Goal: Task Accomplishment & Management: Manage account settings

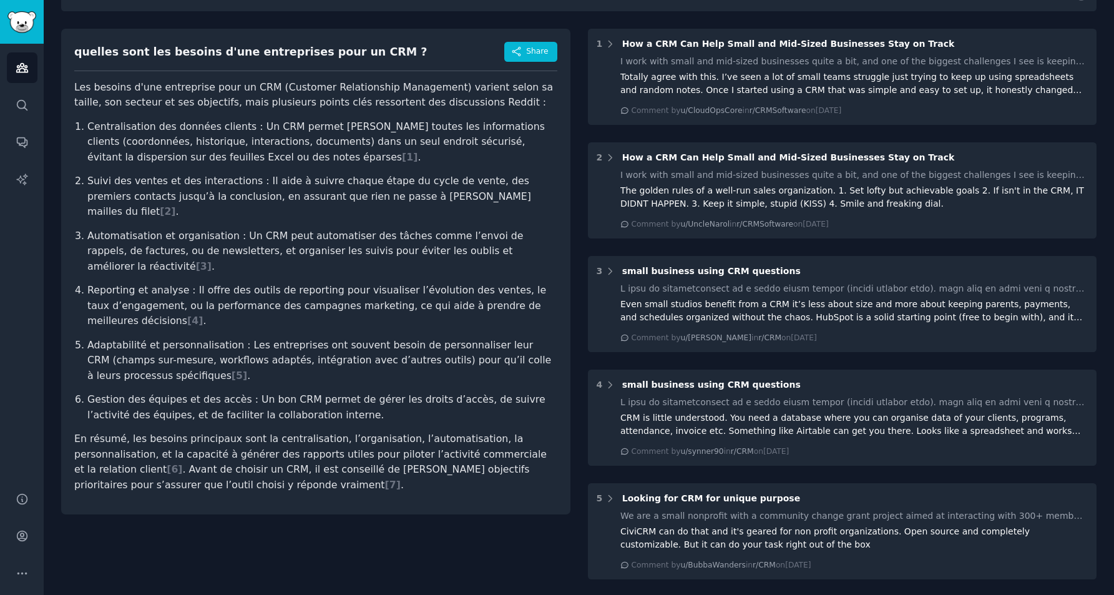
scroll to position [83, 0]
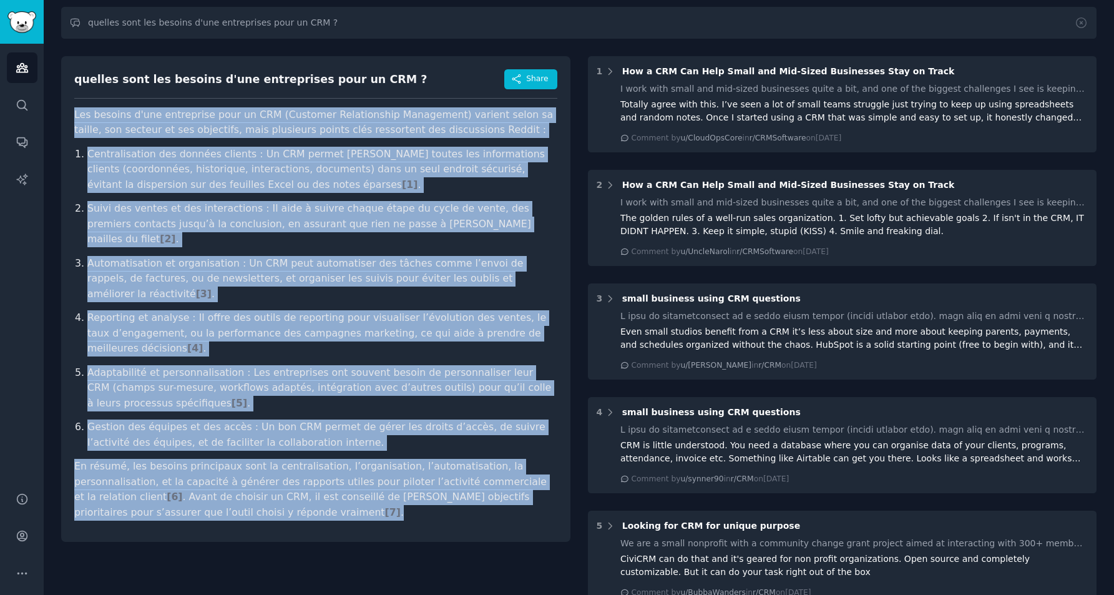
drag, startPoint x: 134, startPoint y: 451, endPoint x: 62, endPoint y: 123, distance: 336.1
click at [59, 111] on div "crm Info Edit Share Add Search Subreddits 3 Topics 38 Themes Ask Products 59 As…" at bounding box center [579, 476] width 1070 height 1118
copy article "Lor ipsumdo s'ame consectetu adip el SED (Doeiusmo Temporincidi Utlaboreet) dol…"
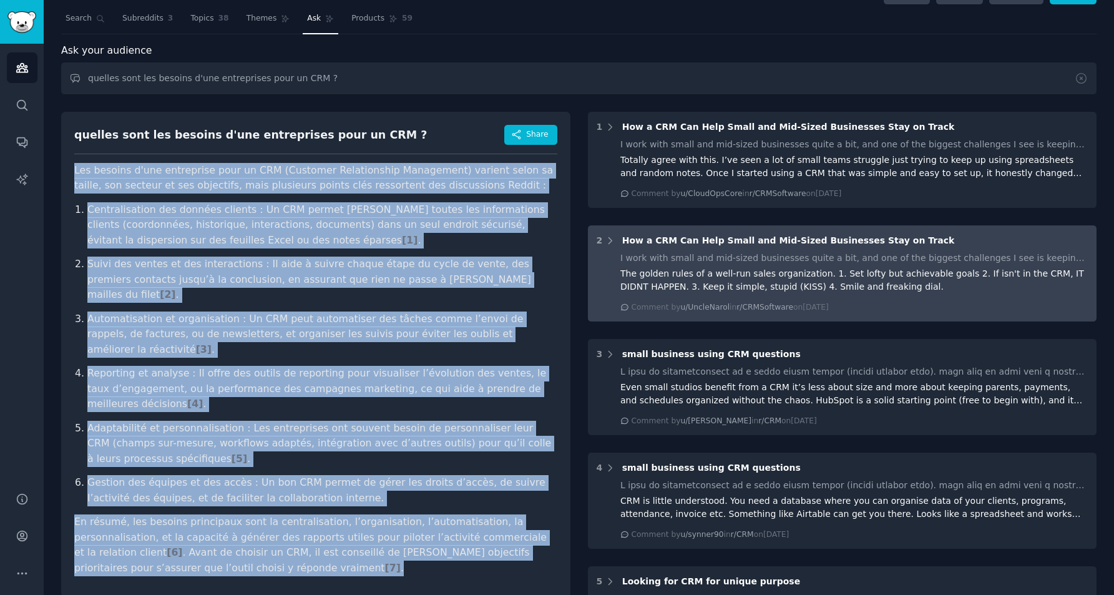
scroll to position [0, 0]
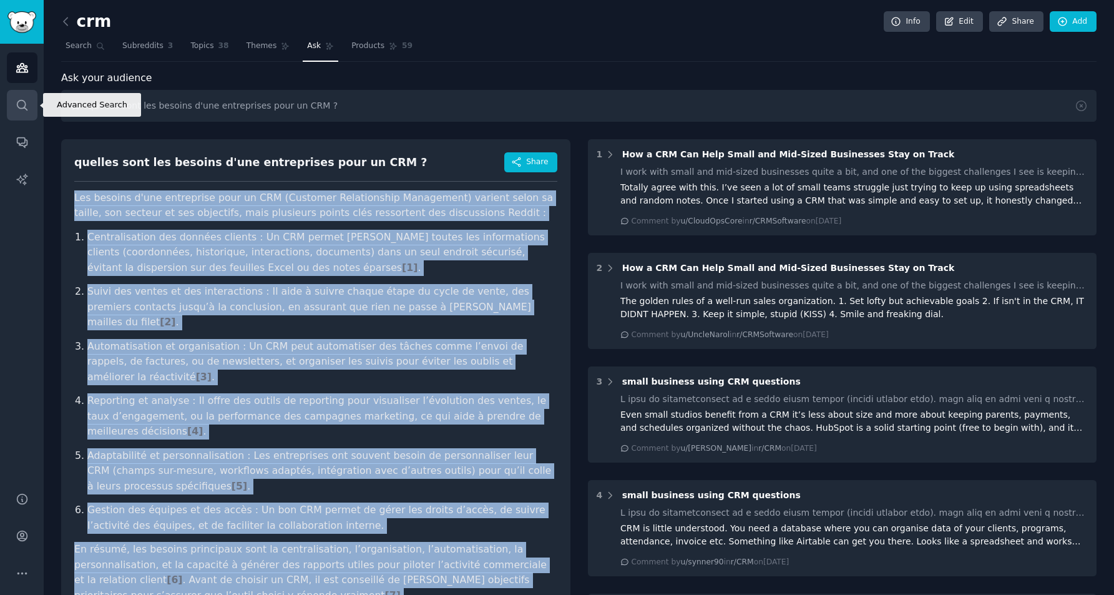
click at [21, 91] on link "Search" at bounding box center [22, 105] width 31 height 31
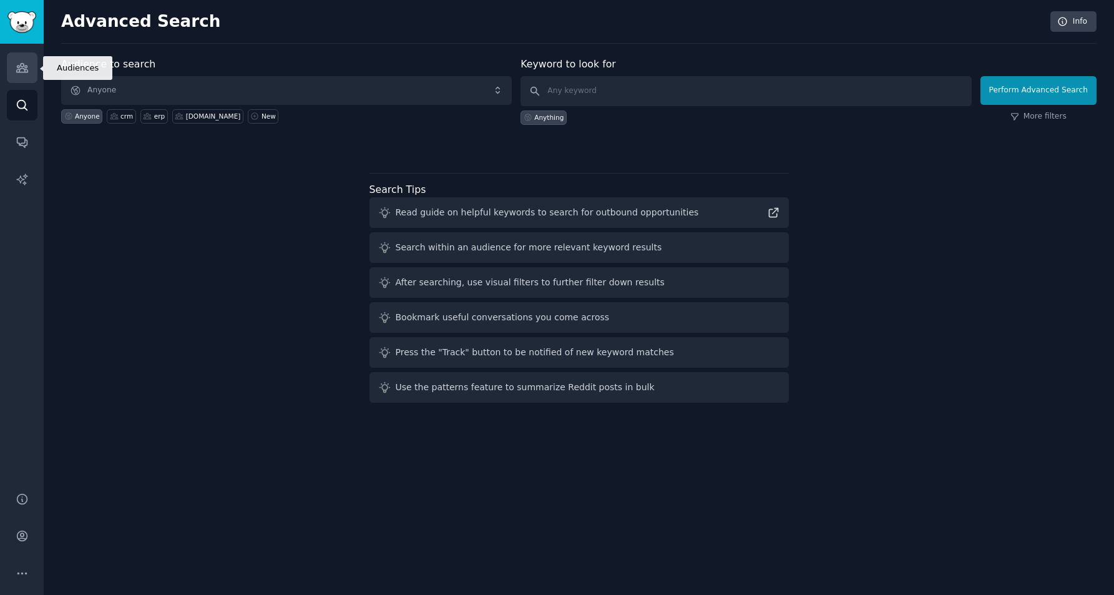
click at [16, 68] on icon "Sidebar" at bounding box center [22, 67] width 13 height 13
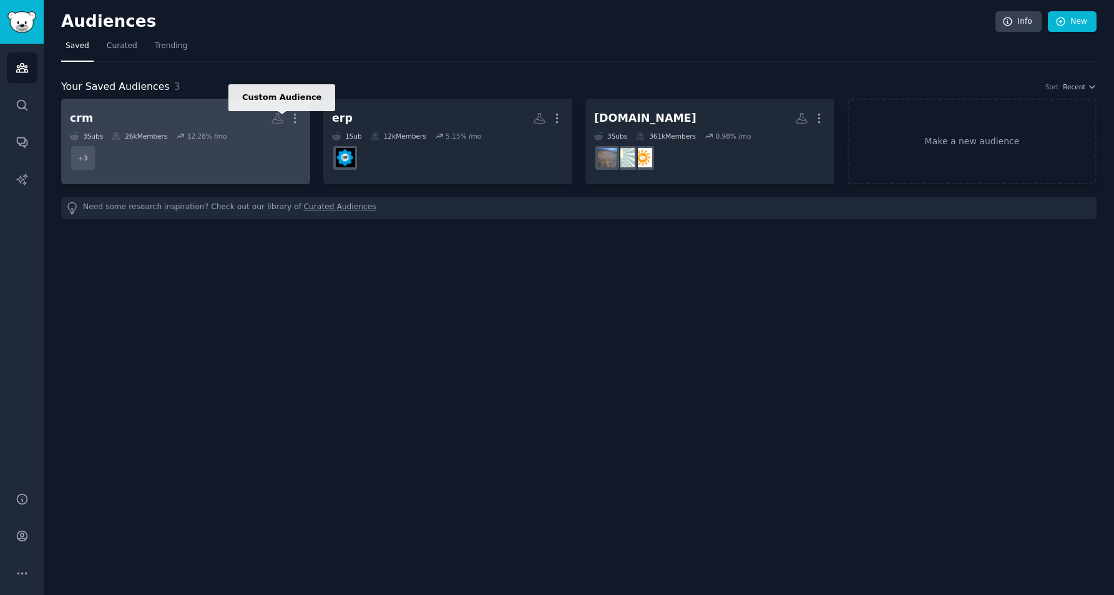
click at [277, 117] on icon at bounding box center [277, 118] width 13 height 13
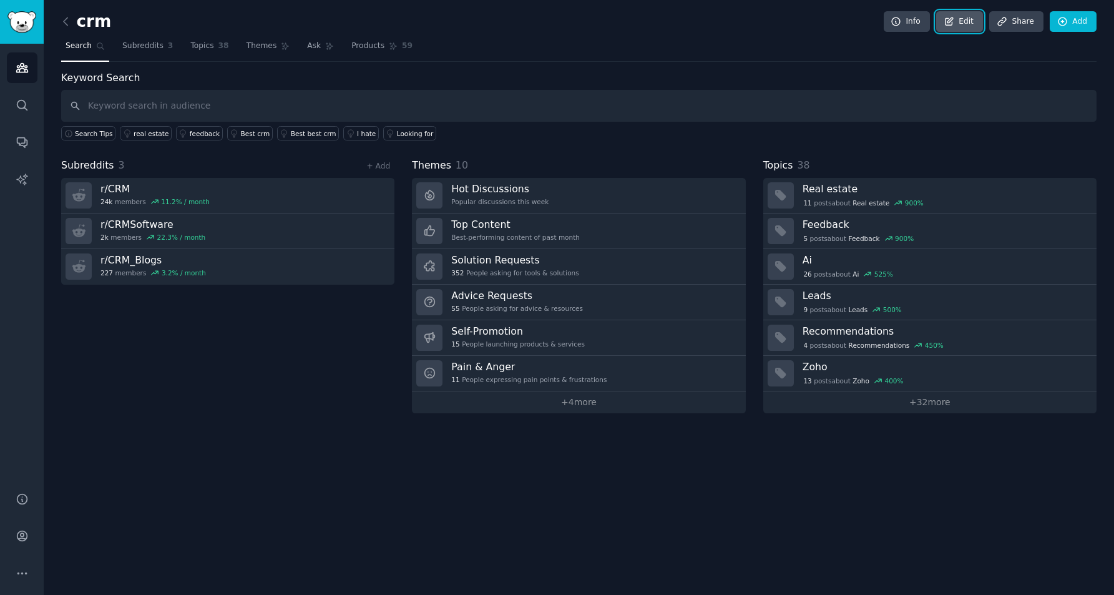
click at [958, 26] on link "Edit" at bounding box center [959, 21] width 47 height 21
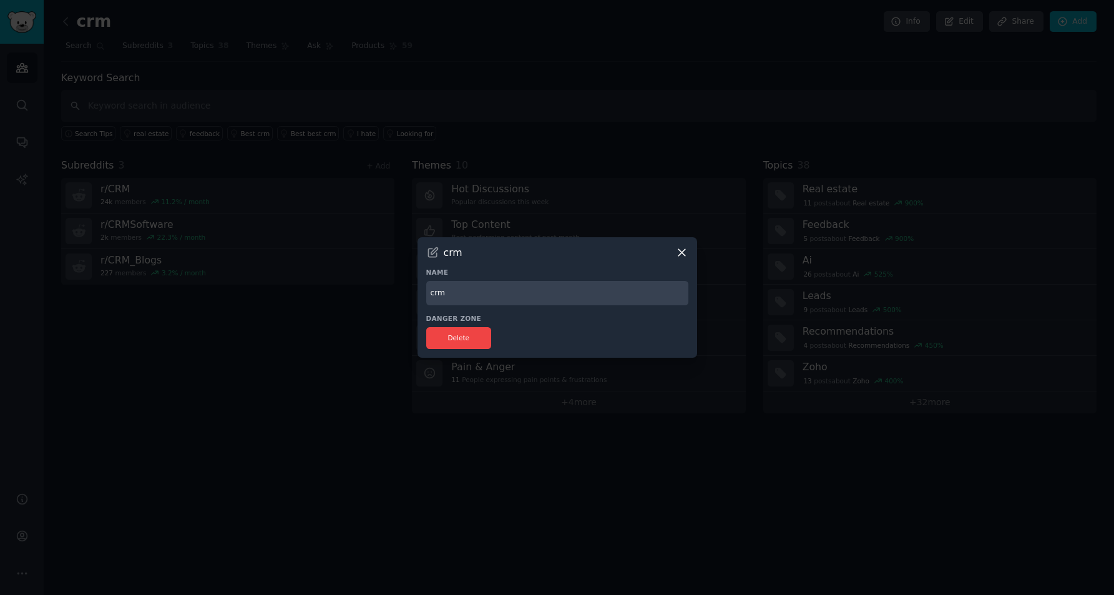
click at [679, 253] on icon at bounding box center [681, 252] width 13 height 13
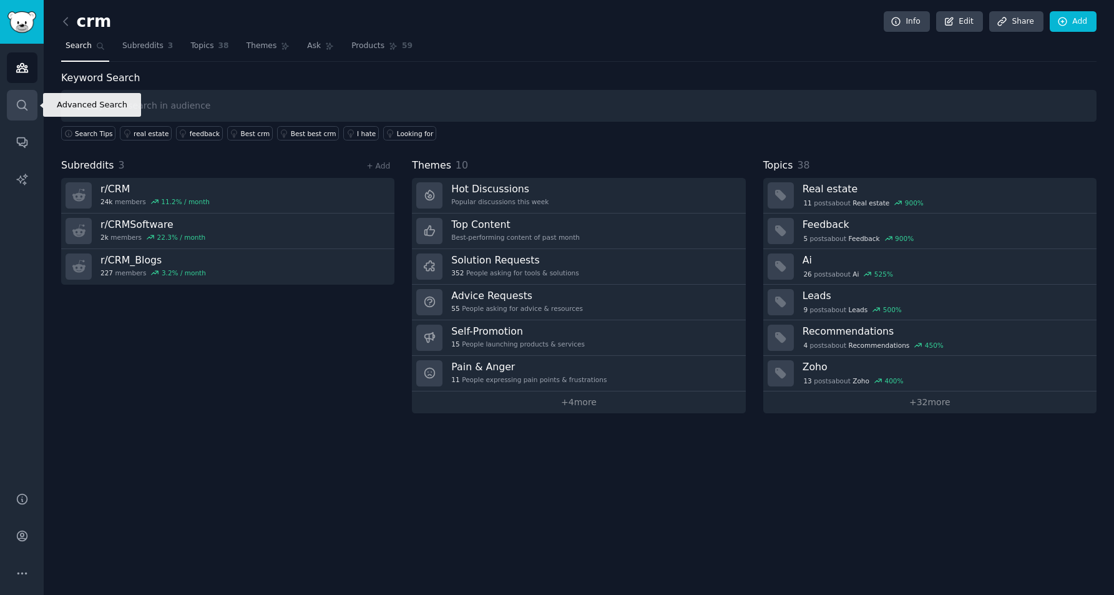
click at [18, 99] on icon "Sidebar" at bounding box center [22, 105] width 13 height 13
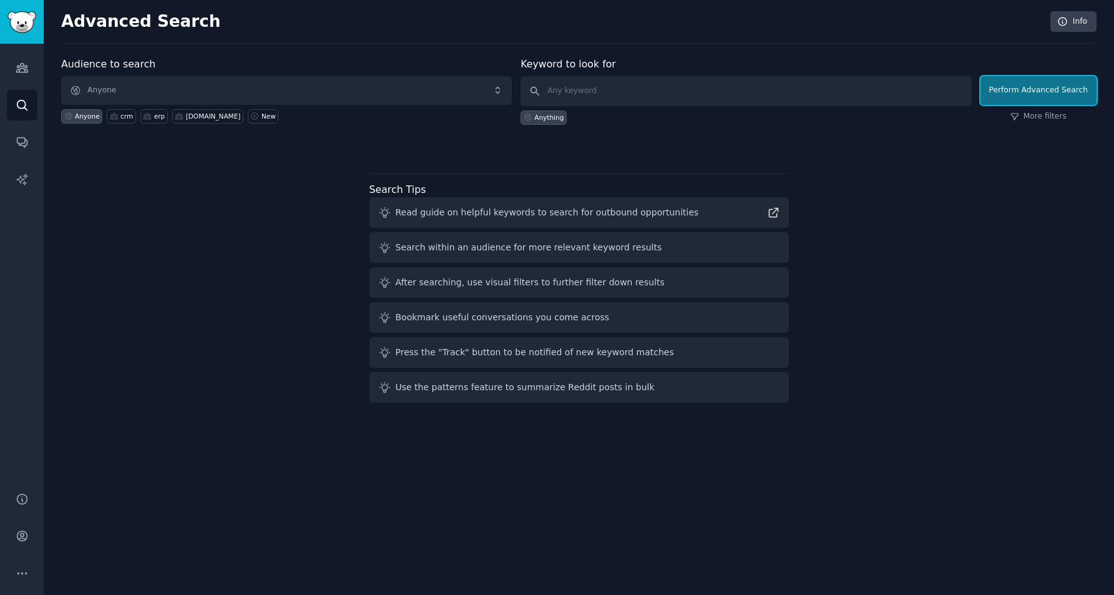
click at [1001, 92] on button "Perform Advanced Search" at bounding box center [1039, 90] width 116 height 29
click at [306, 89] on span "Anyone" at bounding box center [286, 90] width 451 height 29
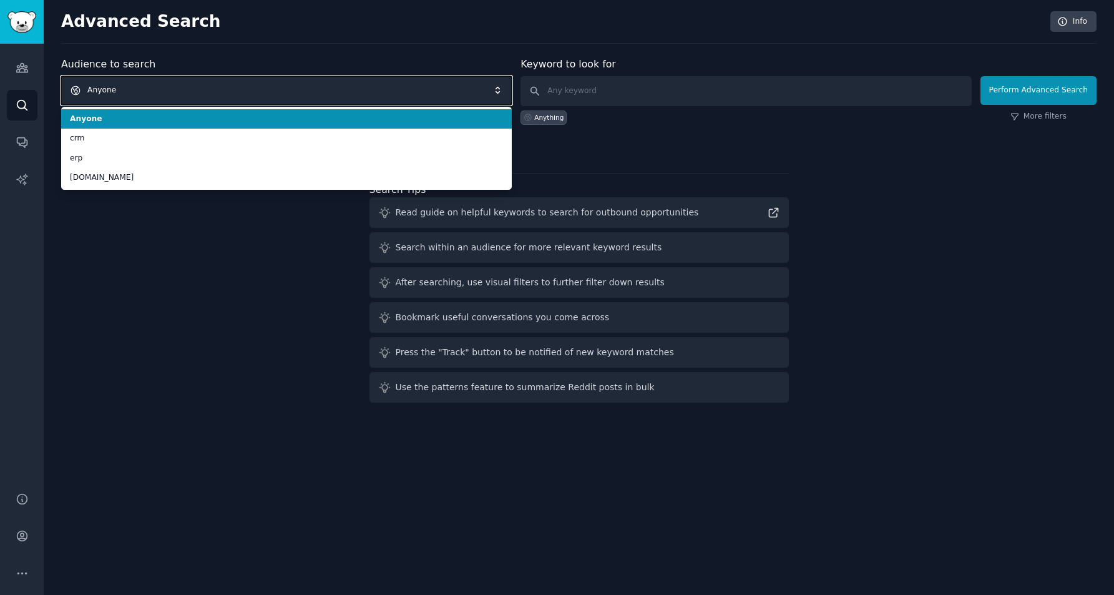
click at [306, 89] on span "Anyone" at bounding box center [286, 90] width 451 height 29
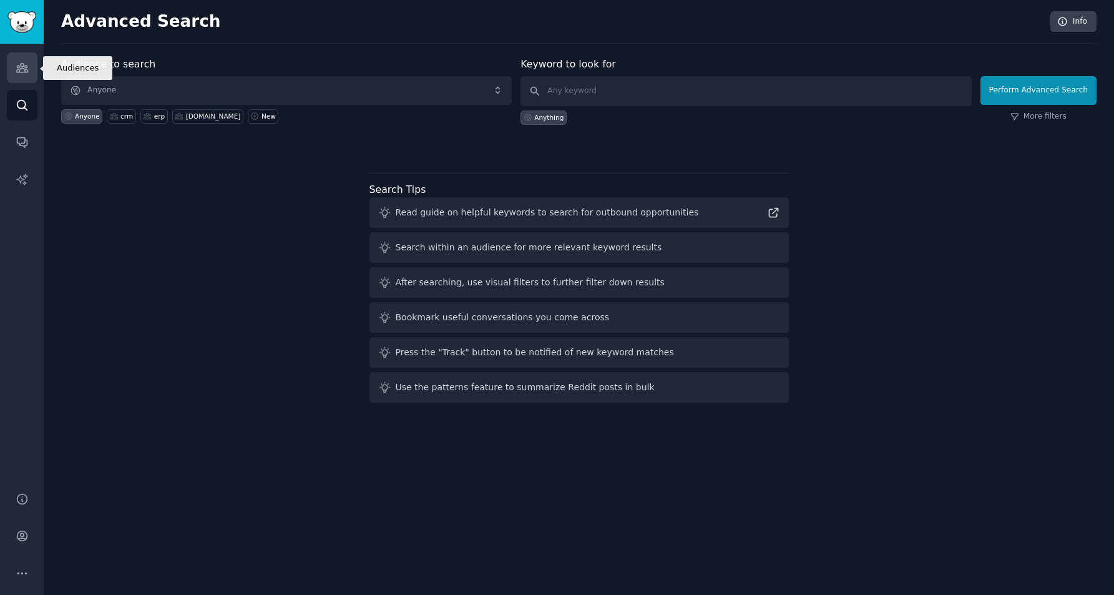
click at [24, 64] on icon "Sidebar" at bounding box center [22, 67] width 13 height 13
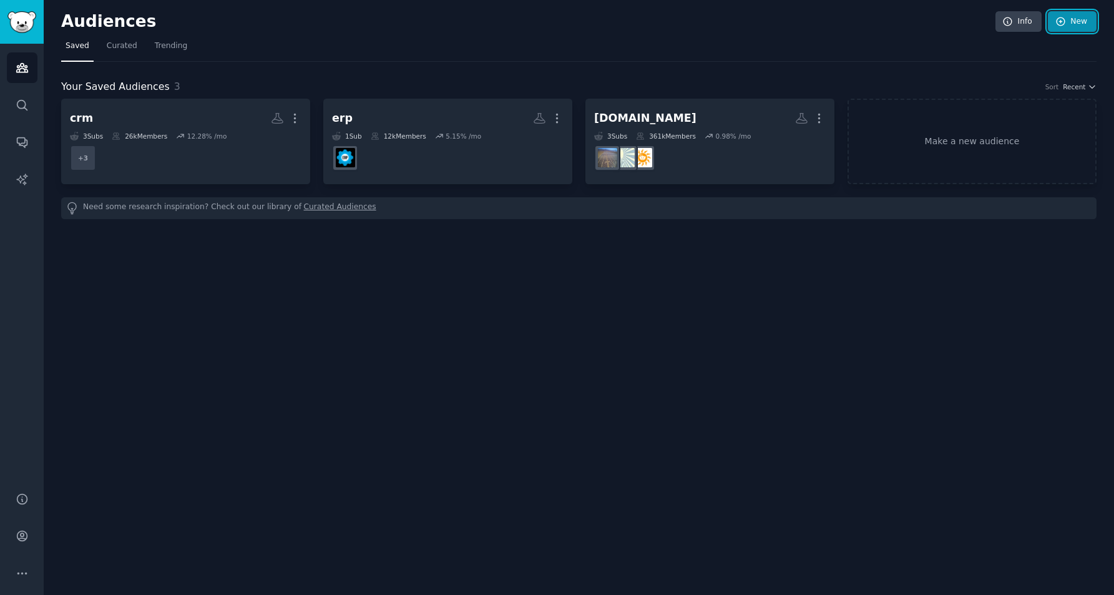
click at [1067, 17] on link "New" at bounding box center [1072, 21] width 49 height 21
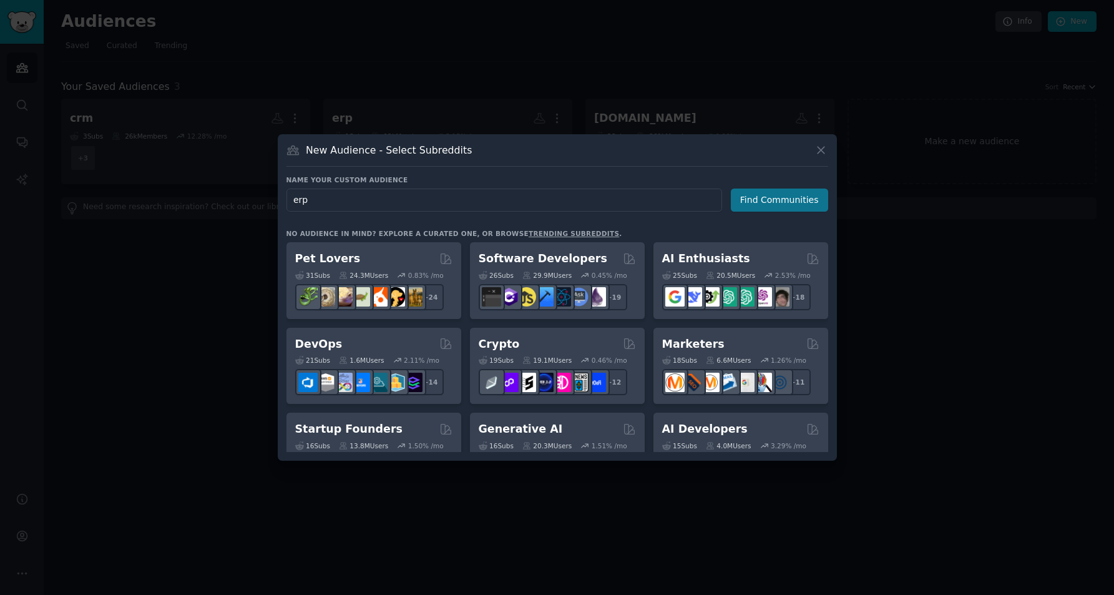
type input "erp"
click at [755, 198] on button "Find Communities" at bounding box center [779, 200] width 97 height 23
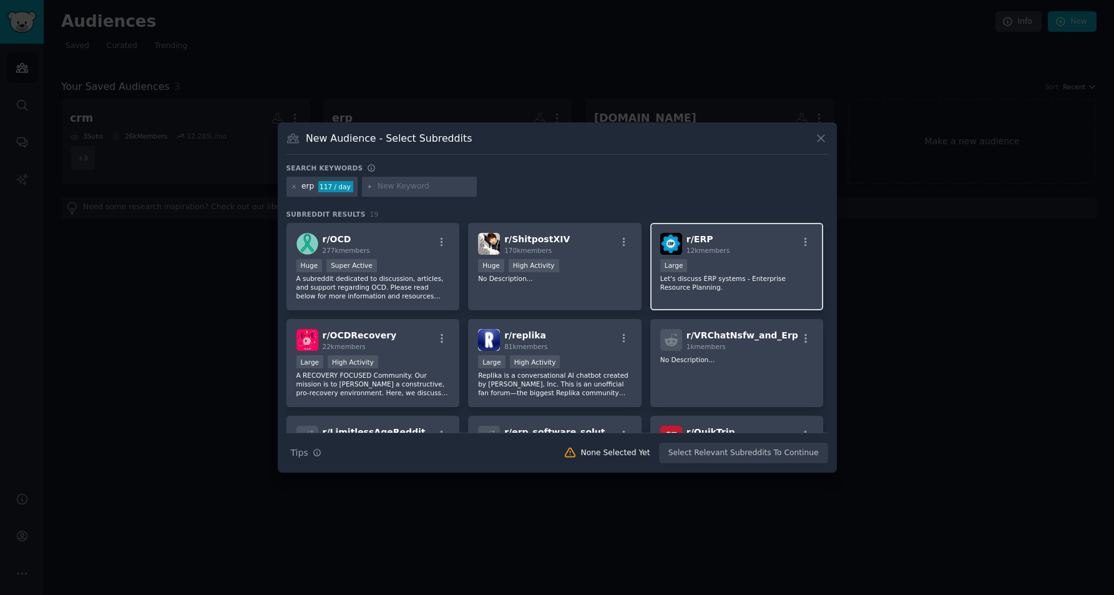
click at [768, 249] on div "r/ ERP 12k members" at bounding box center [737, 244] width 154 height 22
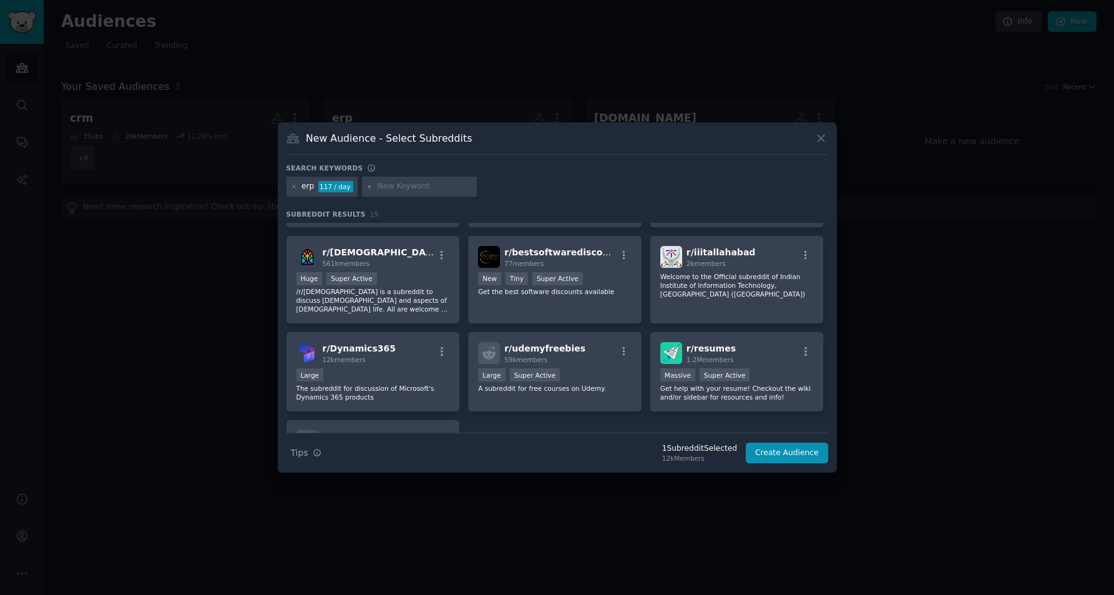
scroll to position [413, 0]
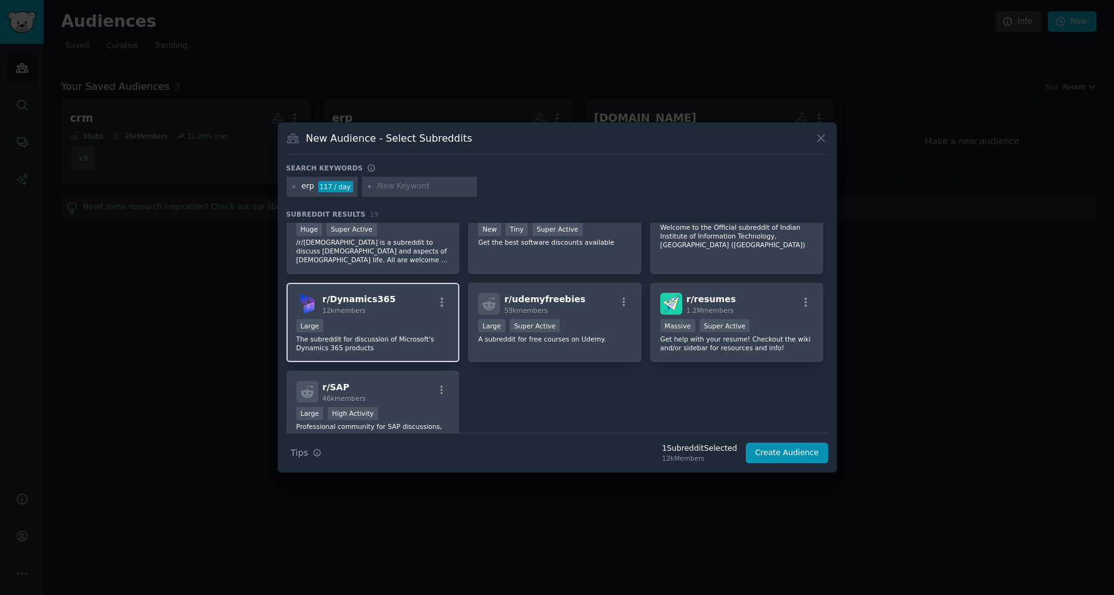
click at [383, 346] on p "The subreddit for discussion of Microsoft's Dynamics 365 products" at bounding box center [373, 343] width 154 height 17
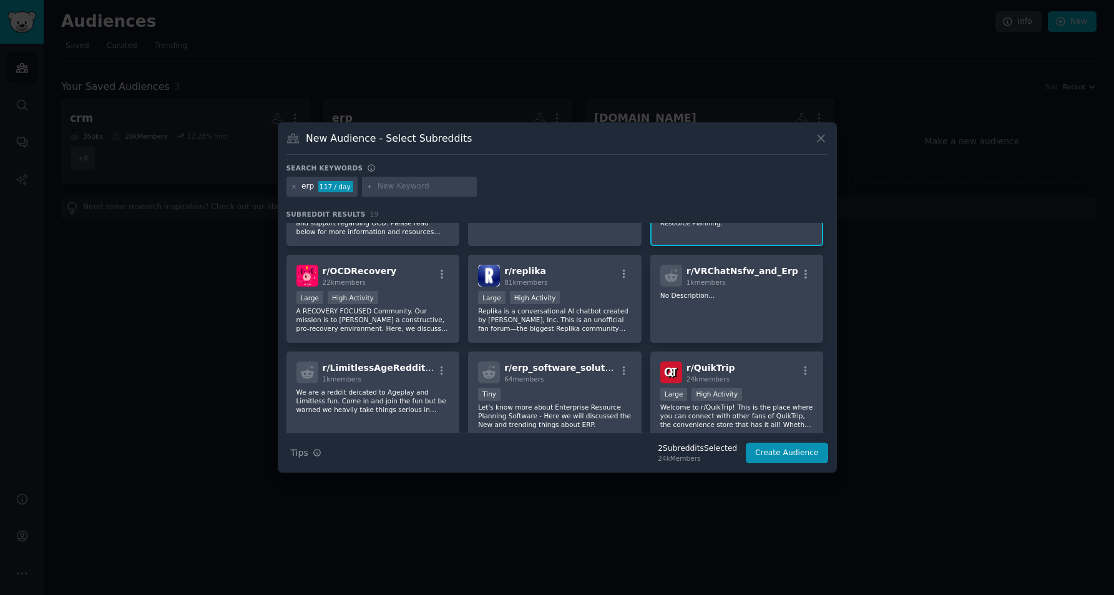
scroll to position [0, 0]
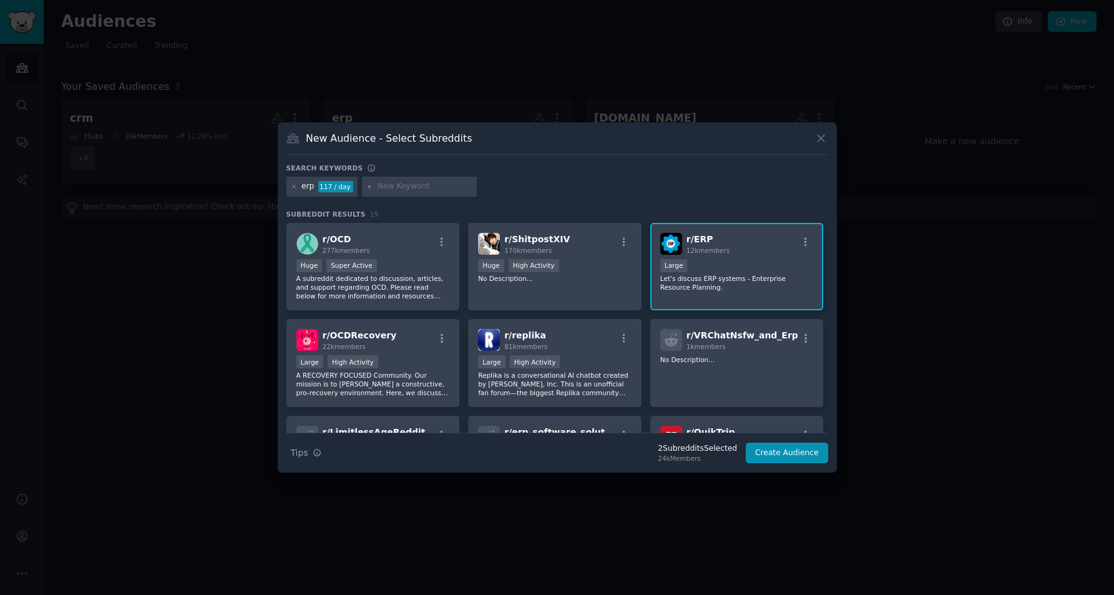
click at [394, 186] on input "text" at bounding box center [425, 186] width 95 height 11
type input "crm"
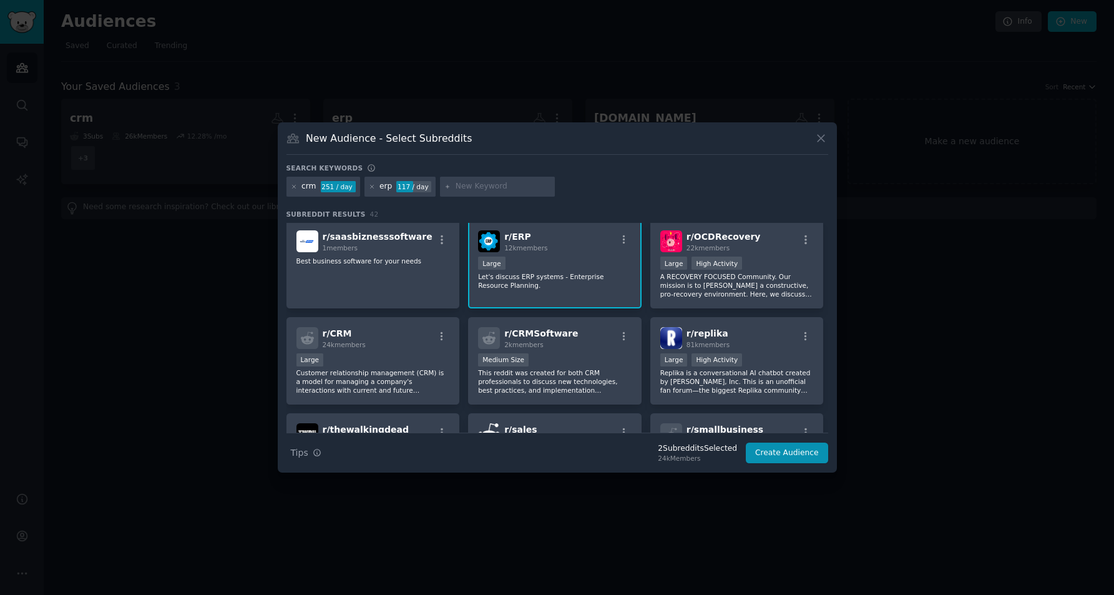
scroll to position [99, 0]
click at [399, 347] on div "r/ CRM 24k members" at bounding box center [373, 337] width 154 height 22
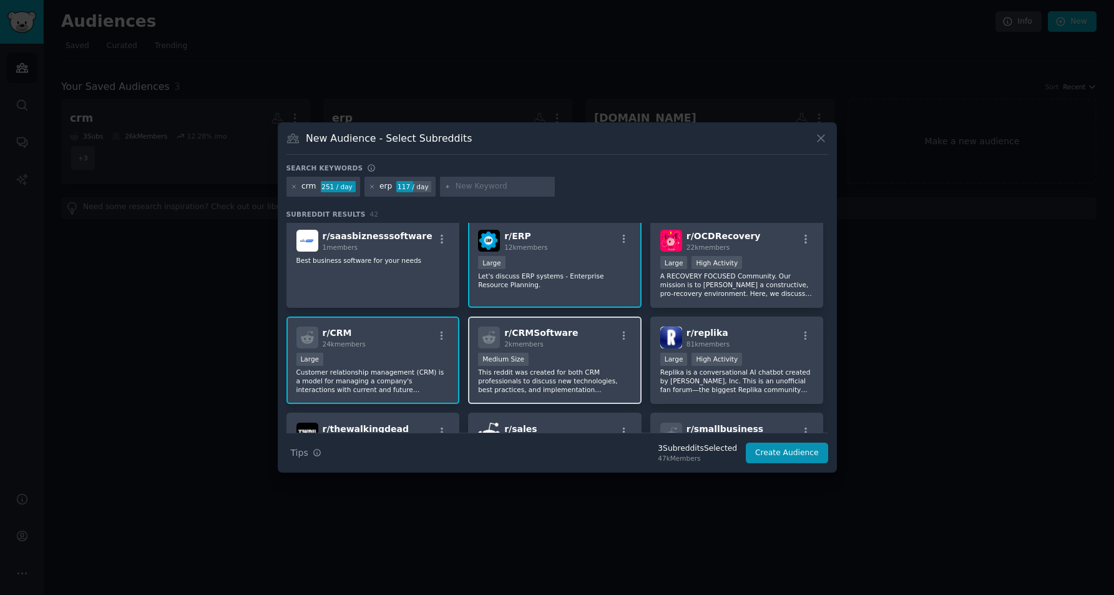
click at [573, 341] on div "r/ CRMSoftware 2k members" at bounding box center [555, 337] width 154 height 22
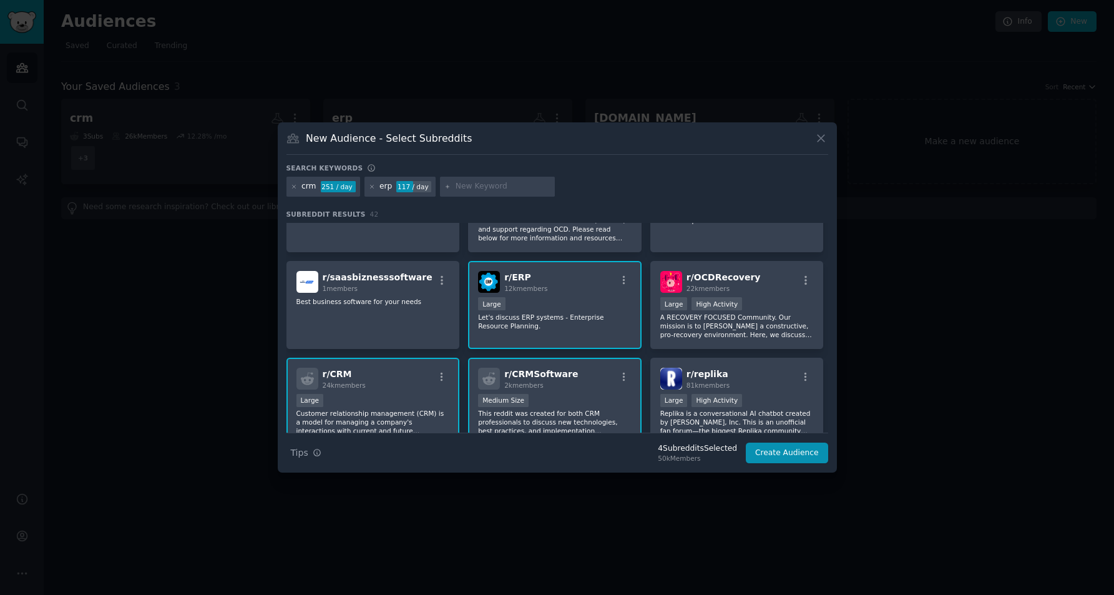
scroll to position [109, 0]
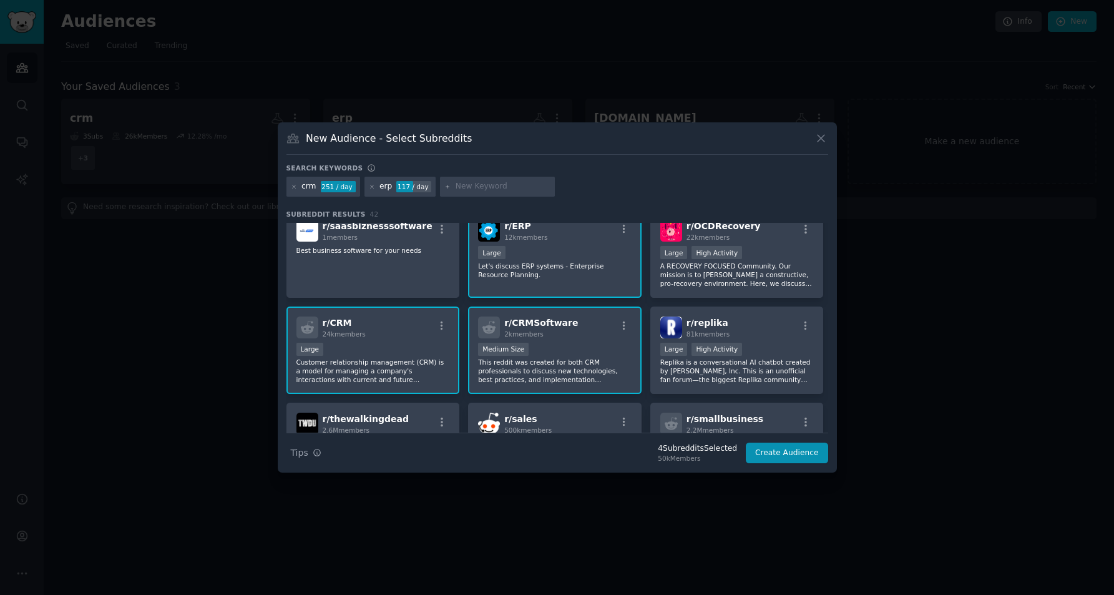
click at [472, 185] on input "text" at bounding box center [503, 186] width 95 height 11
type input "hubspot"
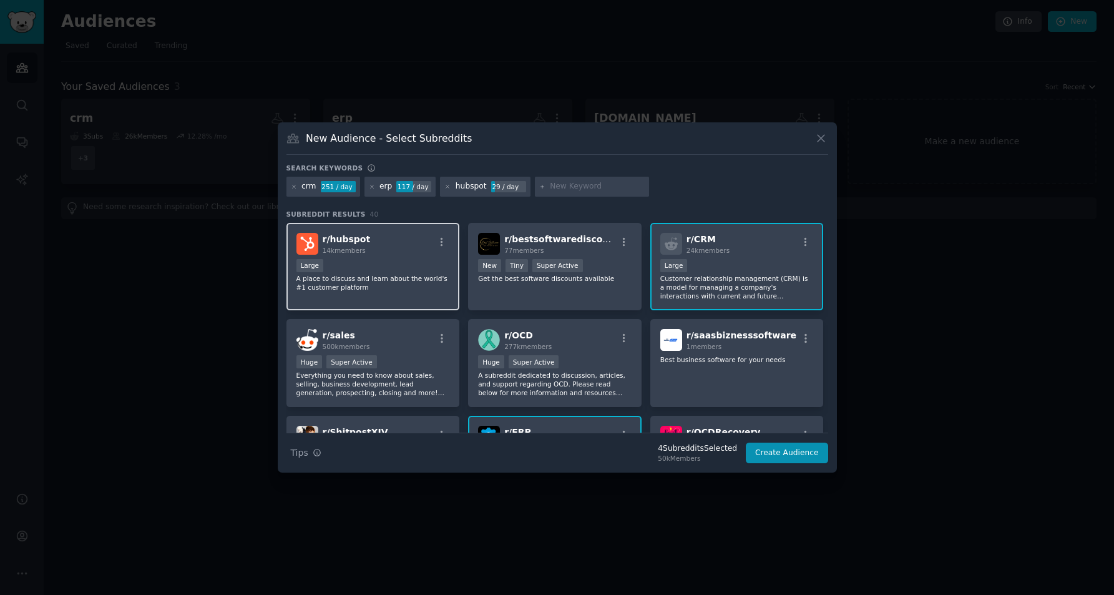
click at [386, 264] on div "Large" at bounding box center [373, 267] width 154 height 16
click at [564, 183] on input "text" at bounding box center [597, 186] width 95 height 11
type input "zoho"
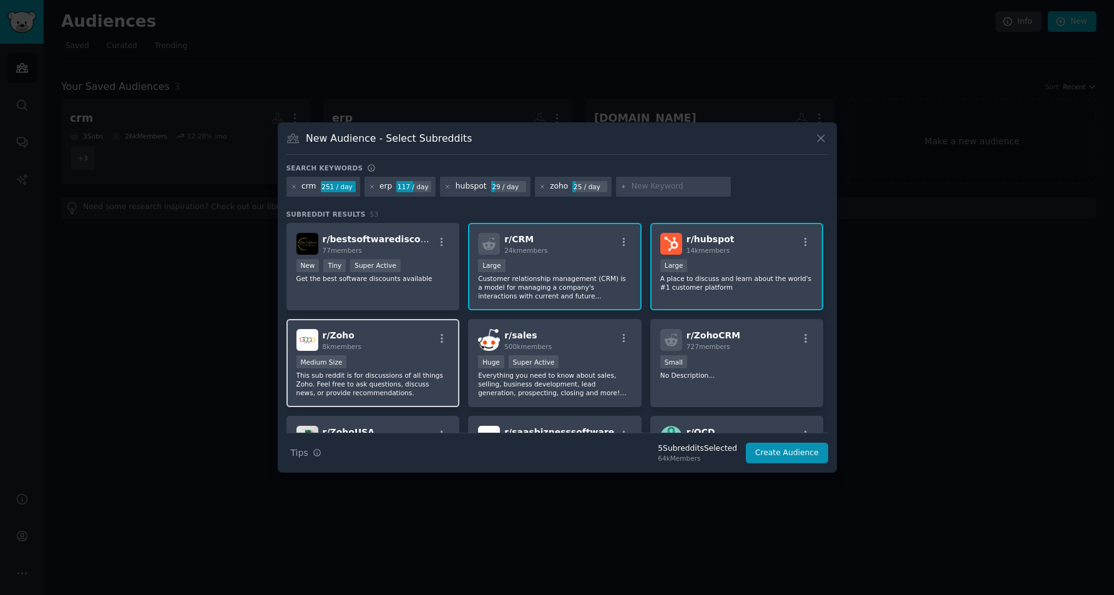
click at [383, 363] on div "Medium Size" at bounding box center [373, 363] width 154 height 16
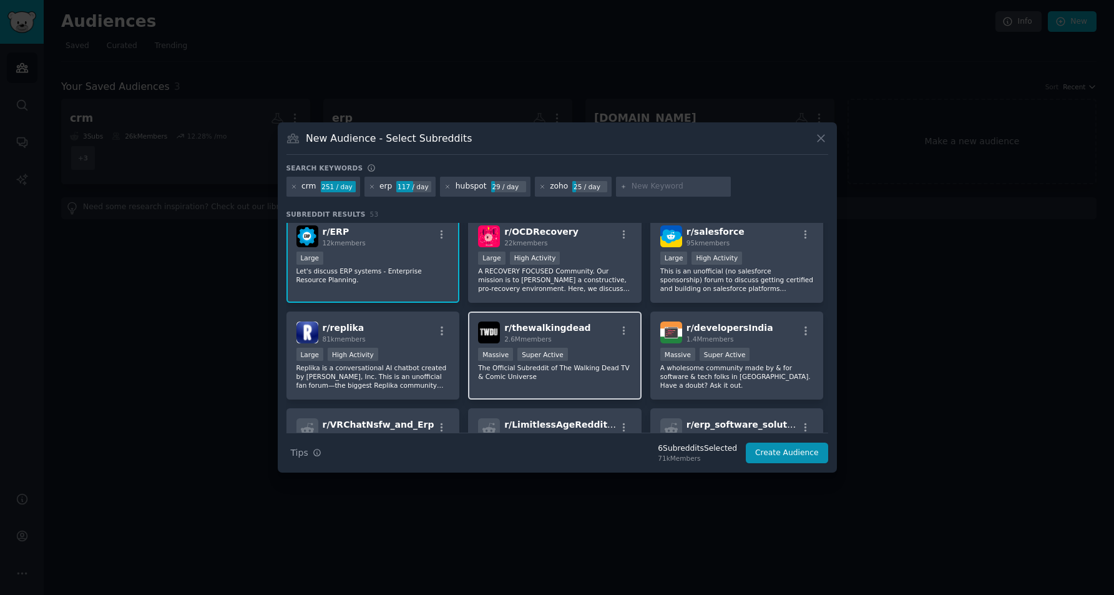
scroll to position [417, 0]
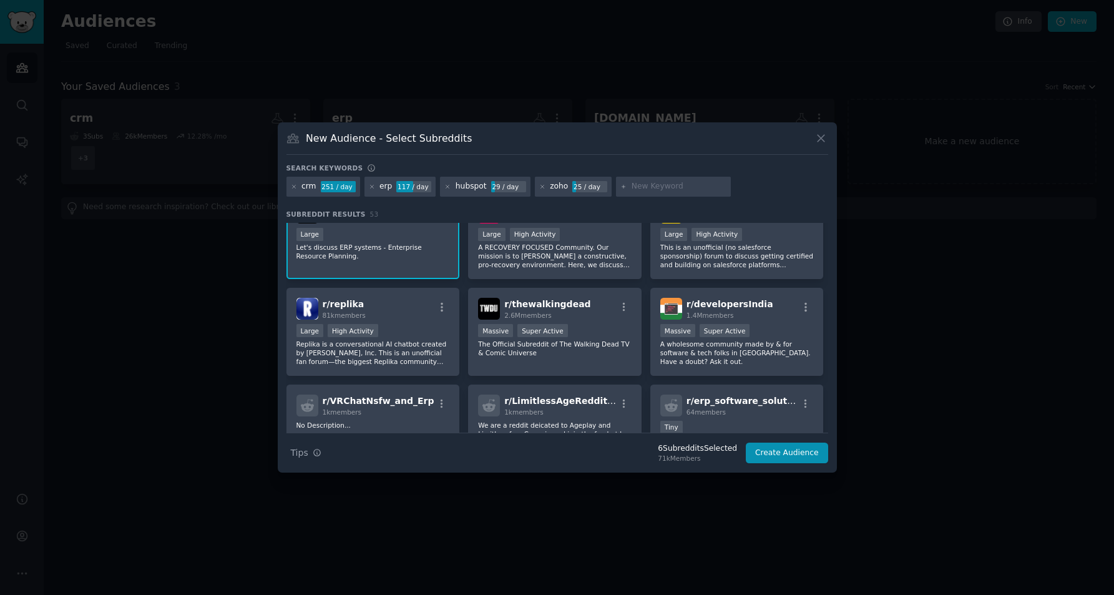
click at [640, 189] on input "text" at bounding box center [679, 186] width 95 height 11
type input "dolibarr"
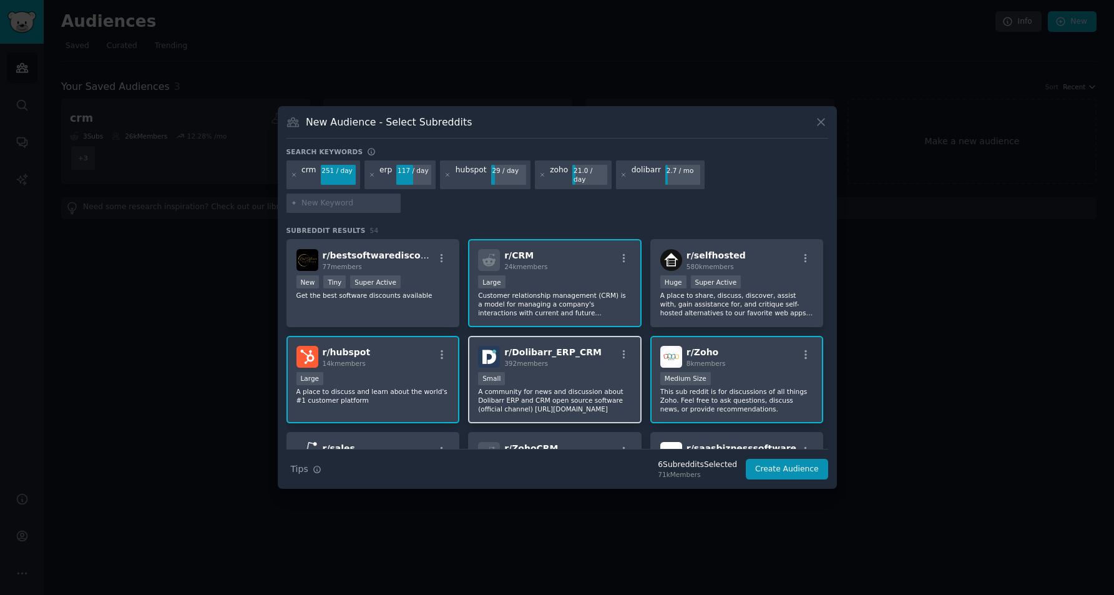
click at [557, 387] on p "A community for news and discussion about Dolibarr ERP and CRM open source soft…" at bounding box center [555, 400] width 154 height 26
click at [396, 198] on input "text" at bounding box center [348, 203] width 95 height 11
type input "s"
type input "saleforce"
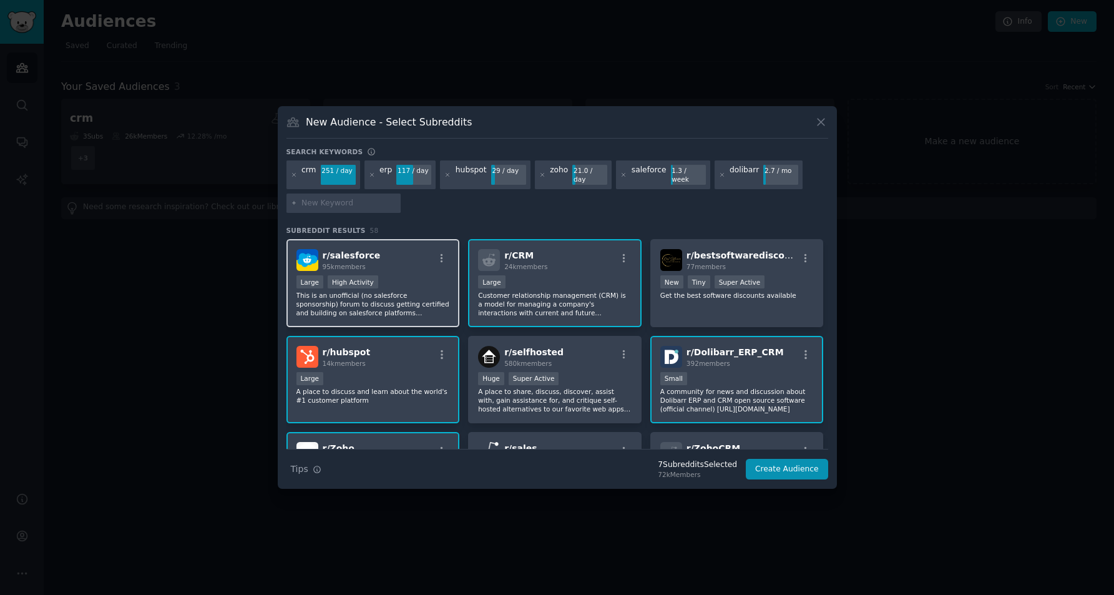
click at [384, 275] on div "Large High Activity" at bounding box center [373, 283] width 154 height 16
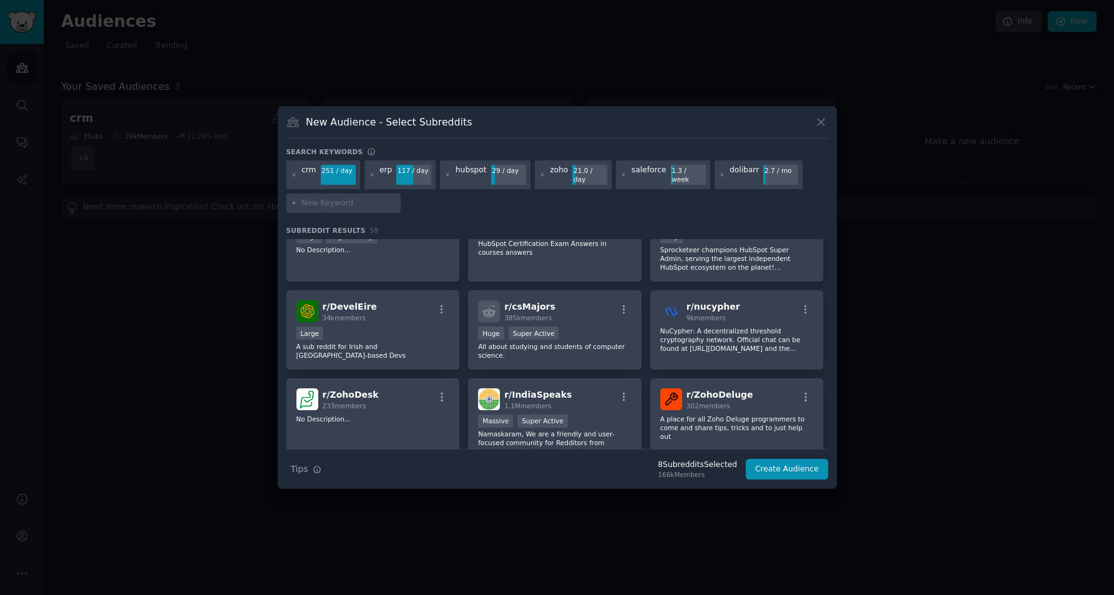
scroll to position [1124, 0]
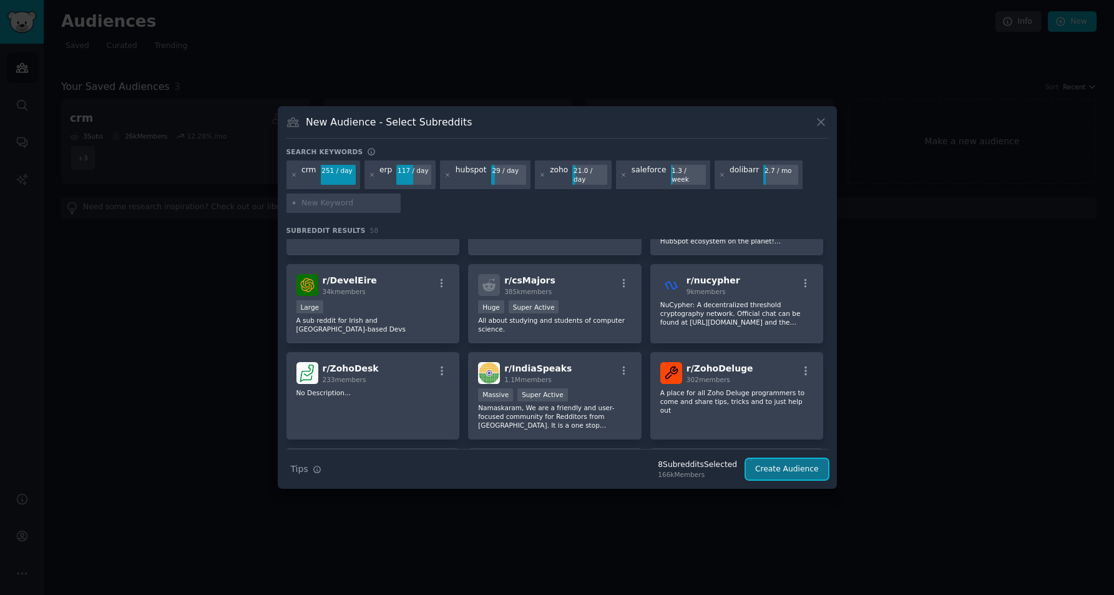
click at [773, 464] on button "Create Audience" at bounding box center [787, 469] width 82 height 21
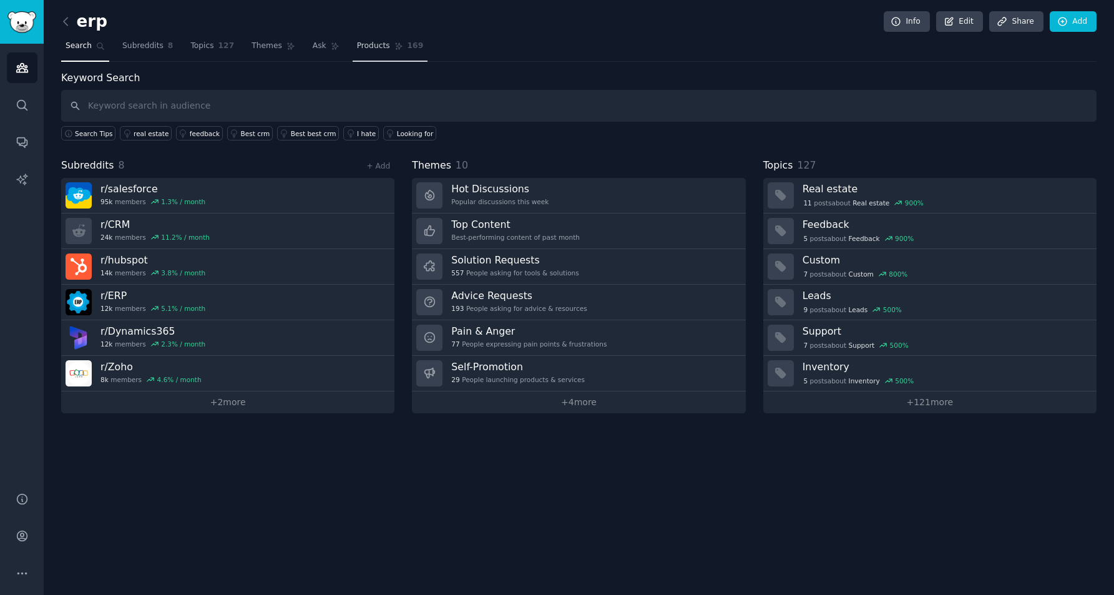
click at [378, 46] on span "Products" at bounding box center [373, 46] width 33 height 11
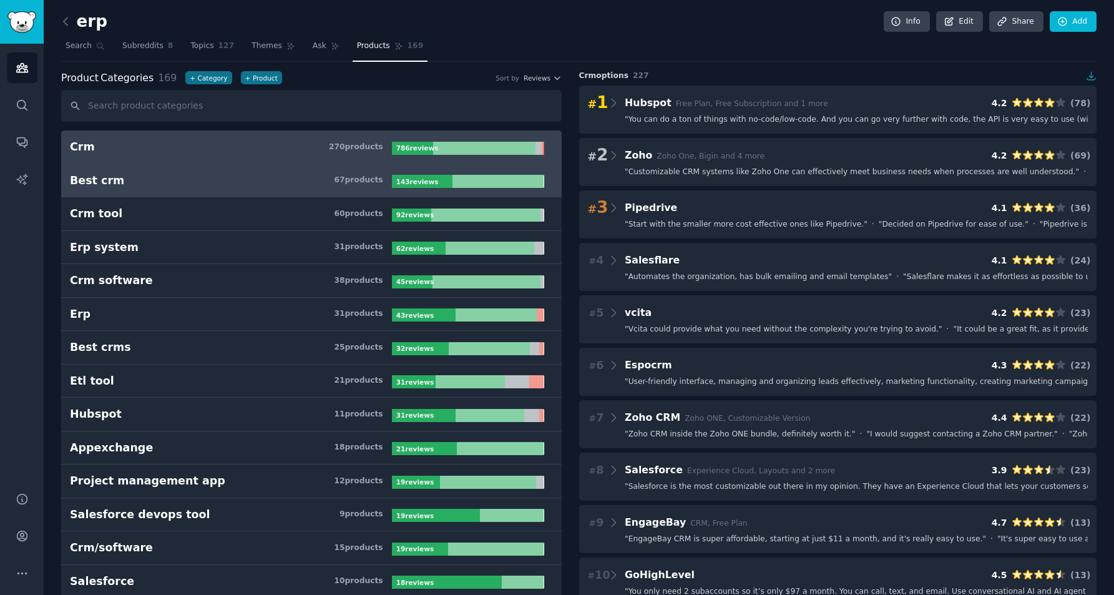
click at [208, 173] on h3 "Best crm 67 product s" at bounding box center [231, 181] width 322 height 16
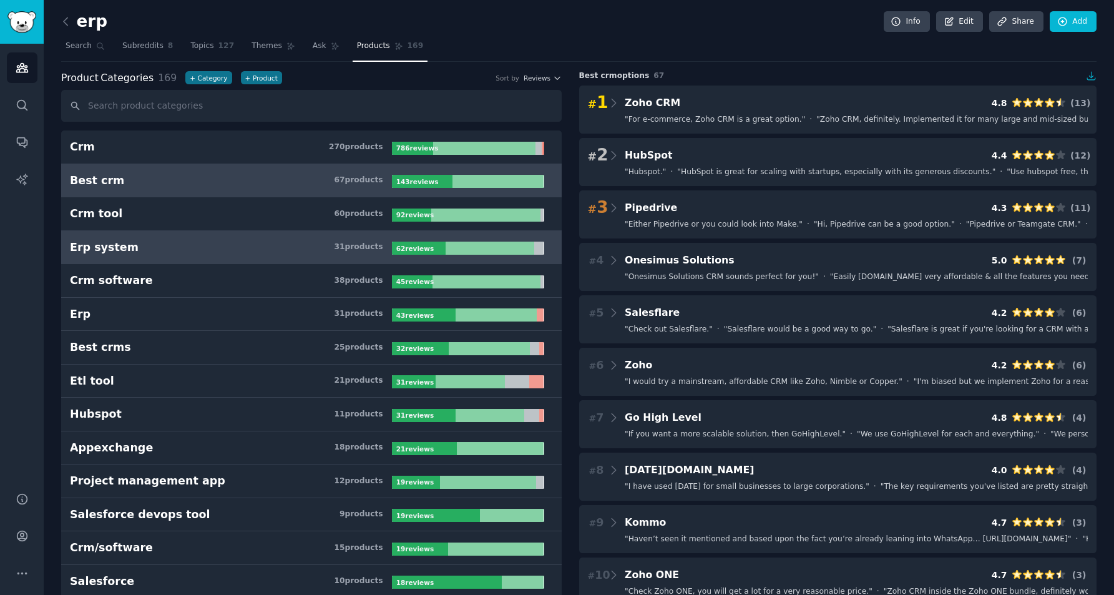
click at [184, 240] on h3 "Erp system 31 product s" at bounding box center [231, 248] width 322 height 16
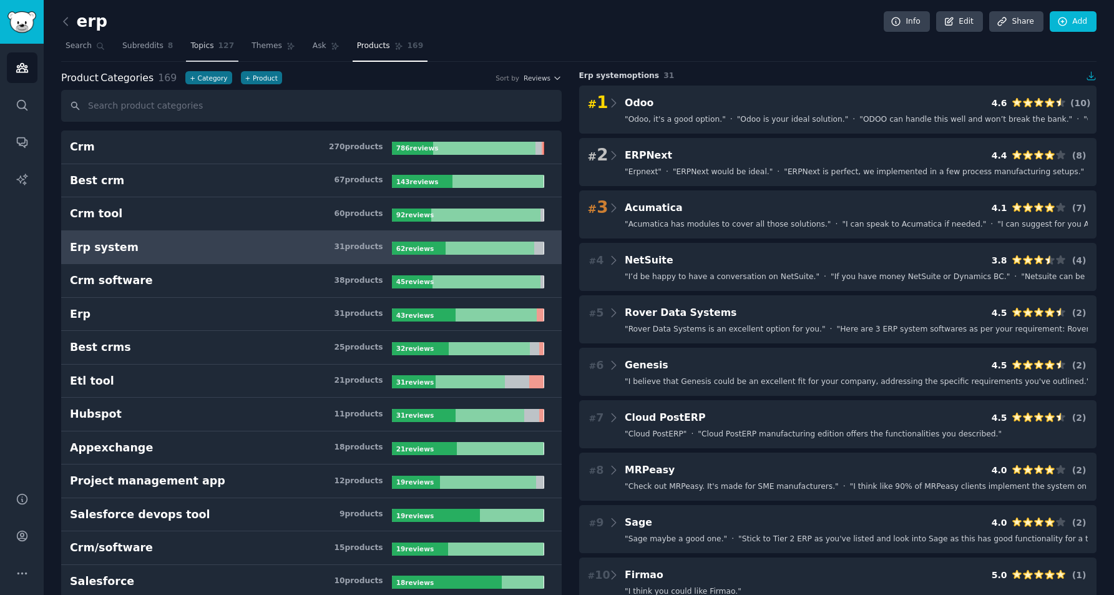
click at [192, 44] on span "Topics" at bounding box center [201, 46] width 23 height 11
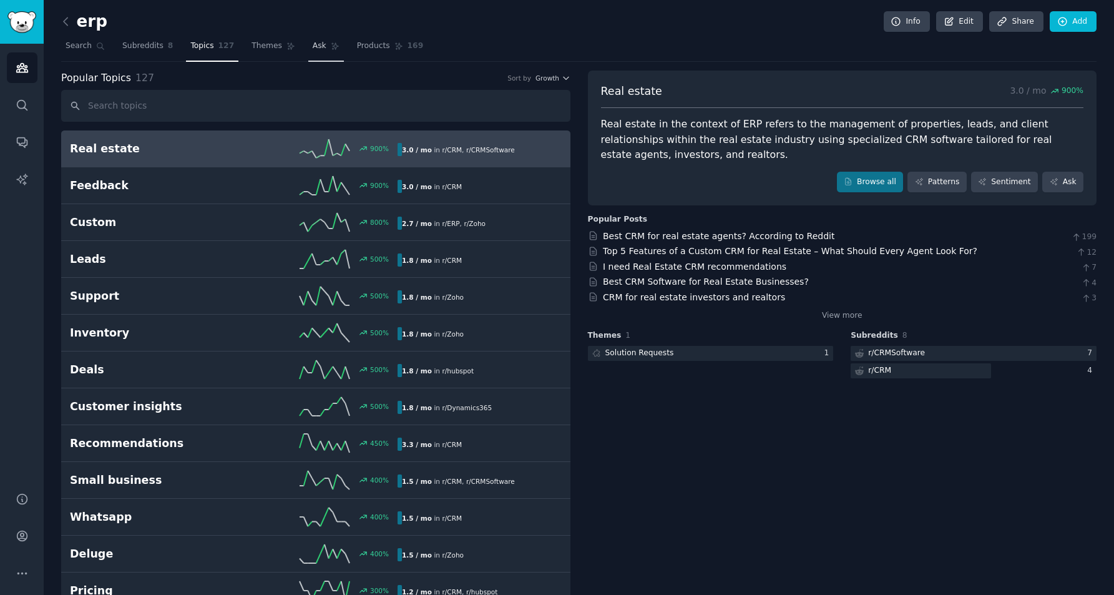
click at [319, 49] on span "Ask" at bounding box center [320, 46] width 14 height 11
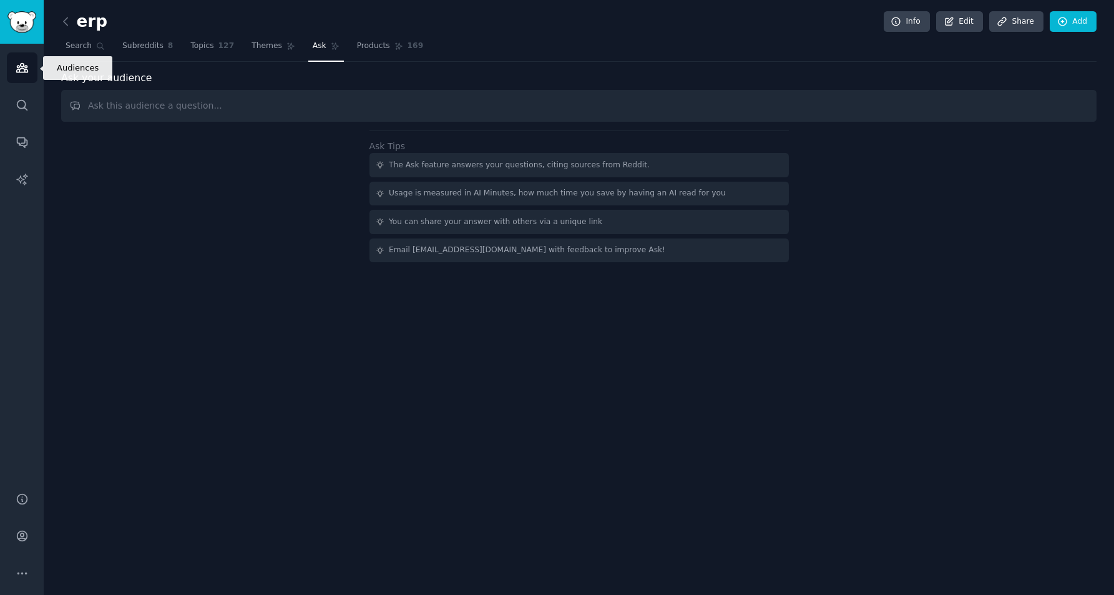
click at [22, 64] on icon "Sidebar" at bounding box center [21, 68] width 11 height 9
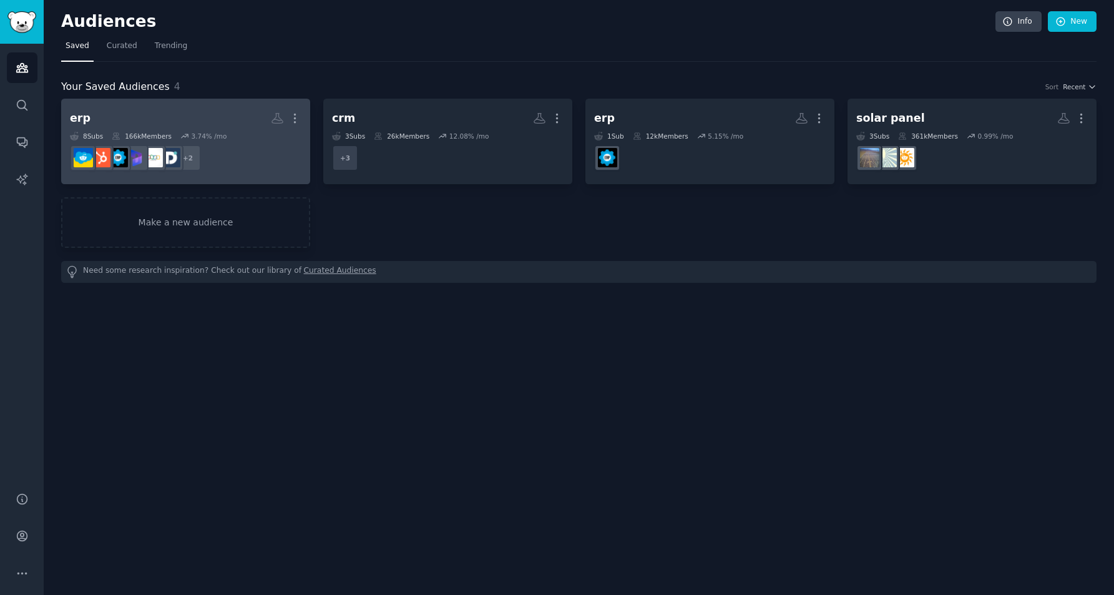
click at [199, 115] on h2 "erp More" at bounding box center [186, 118] width 232 height 22
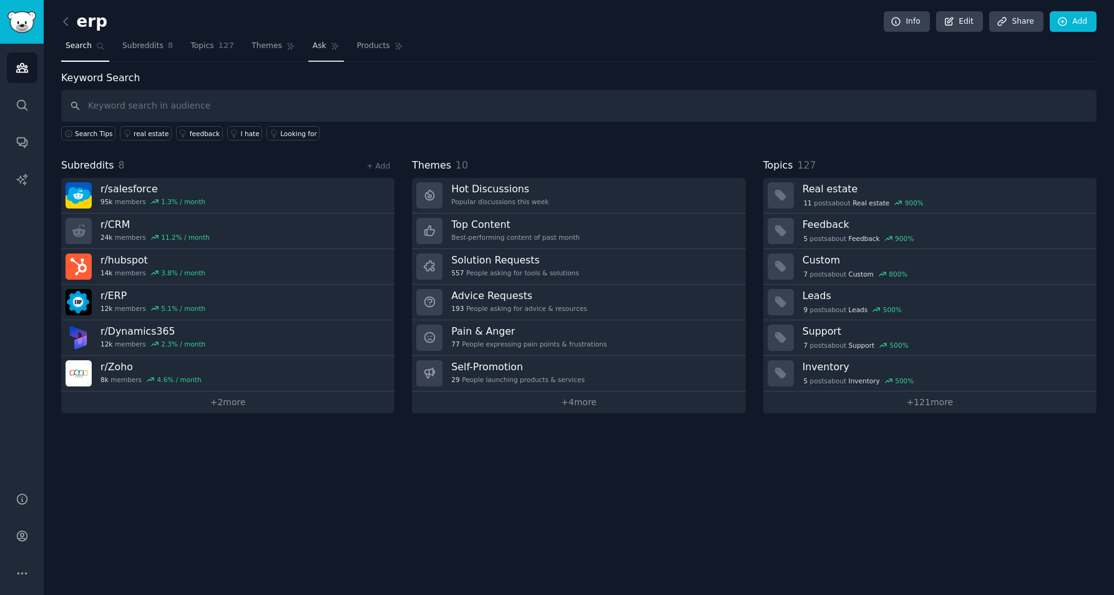
click at [320, 44] on span "Ask" at bounding box center [320, 46] width 14 height 11
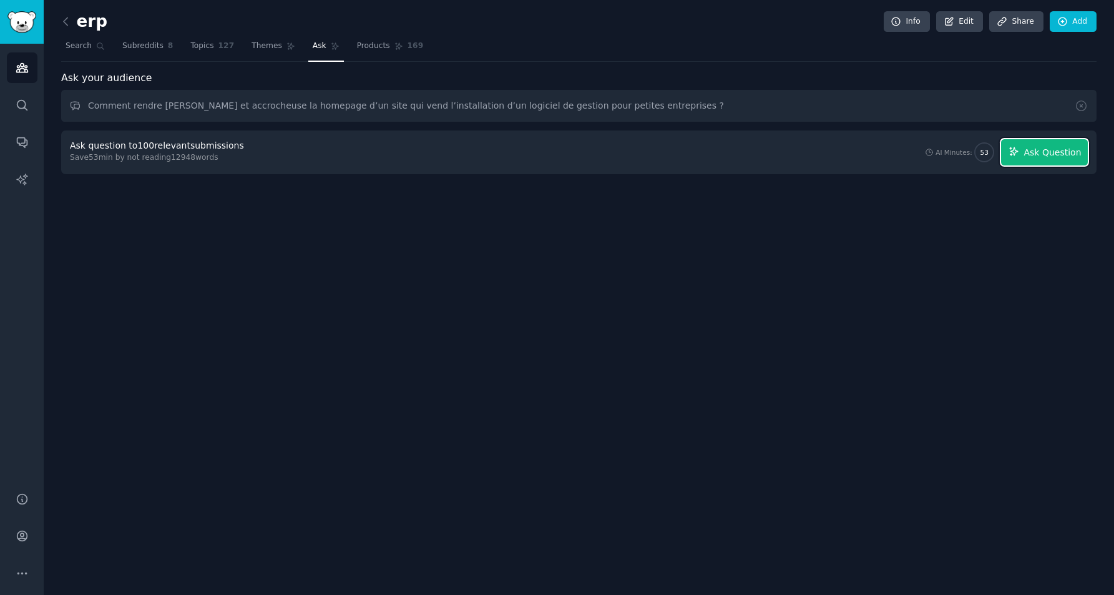
click at [1054, 157] on span "Ask Question" at bounding box center [1052, 152] width 57 height 13
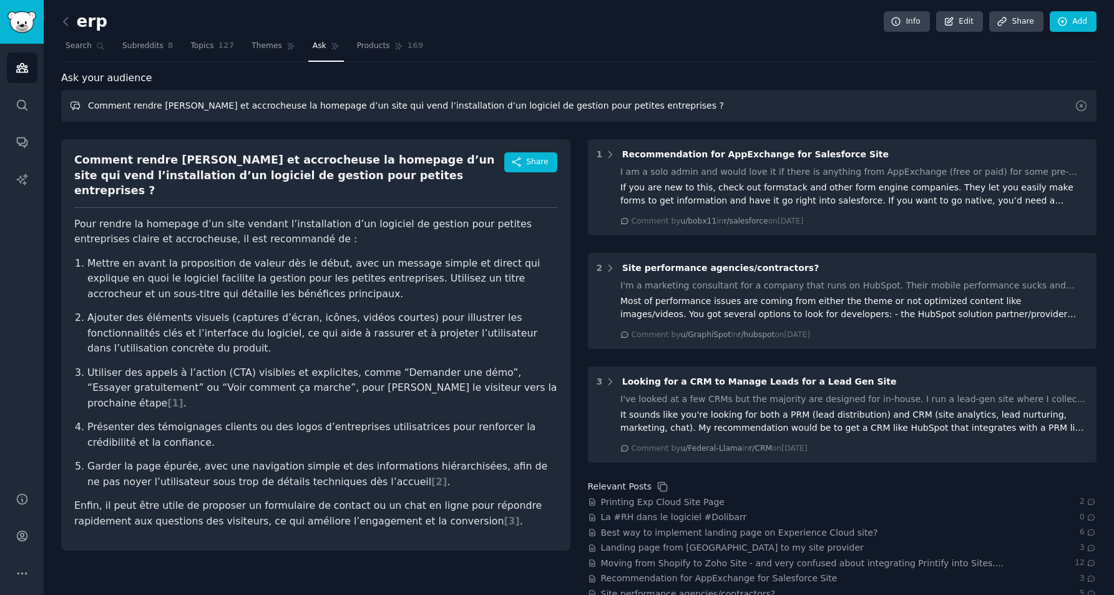
click at [240, 107] on input "Comment rendre [PERSON_NAME] et accrocheuse la homepage d’un site qui vend l’in…" at bounding box center [579, 106] width 1036 height 32
click at [313, 43] on span "Ask" at bounding box center [320, 46] width 14 height 11
click at [111, 107] on input "Comment rendre [PERSON_NAME] et accrocheuse la homepage d’un site qui vend l’in…" at bounding box center [579, 106] width 1036 height 32
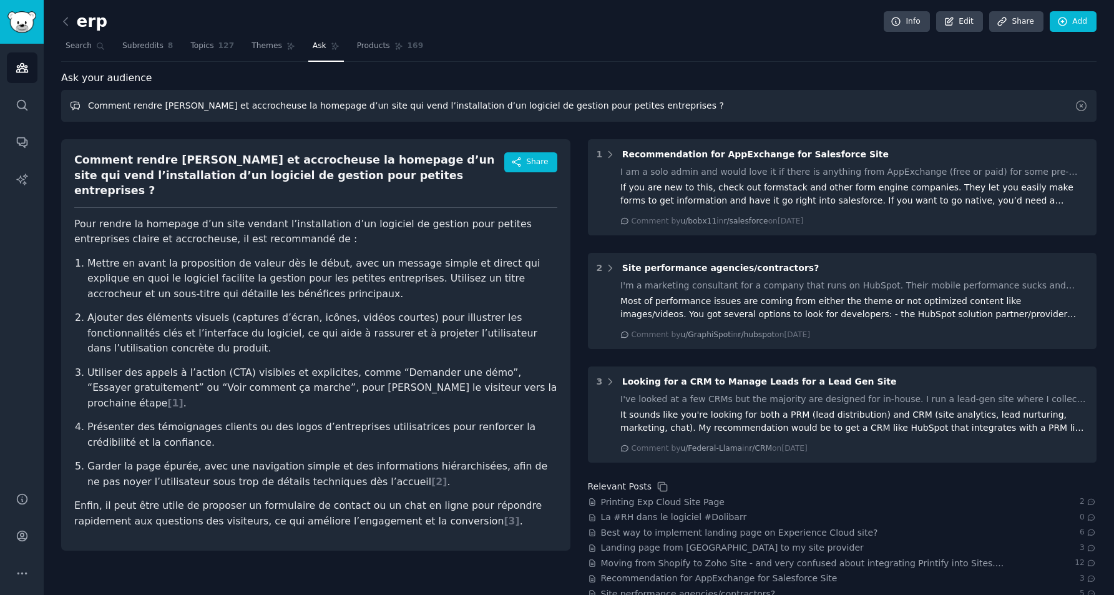
click at [111, 107] on input "Comment rendre [PERSON_NAME] et accrocheuse la homepage d’un site qui vend l’in…" at bounding box center [579, 106] width 1036 height 32
paste input "Quels arguments mettre en avant sur la homepage d’un site qui propose l’install…"
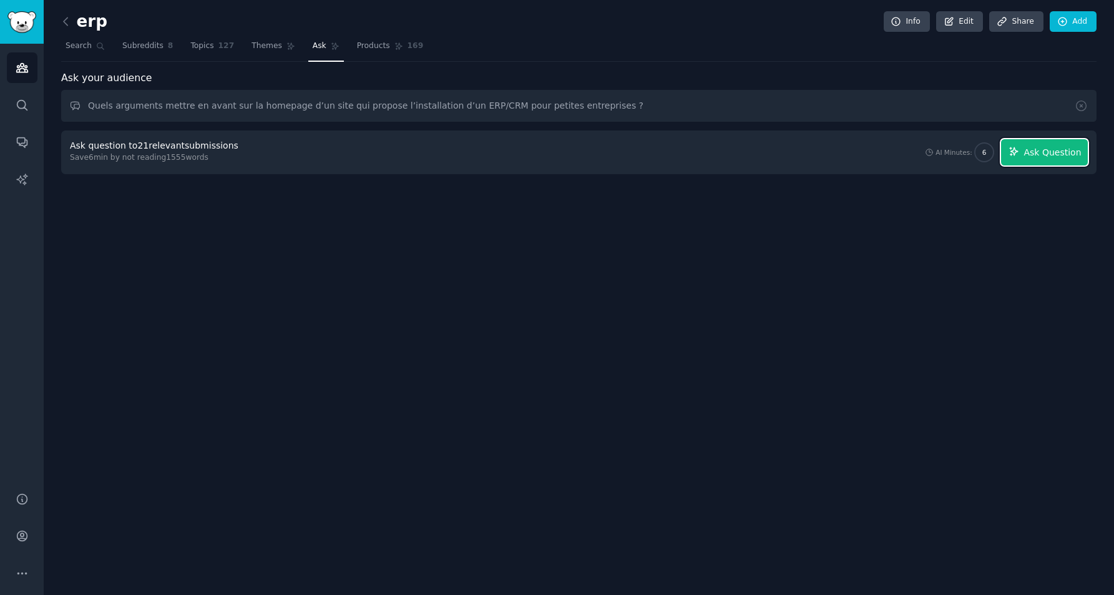
click at [1074, 158] on span "Ask Question" at bounding box center [1052, 152] width 57 height 13
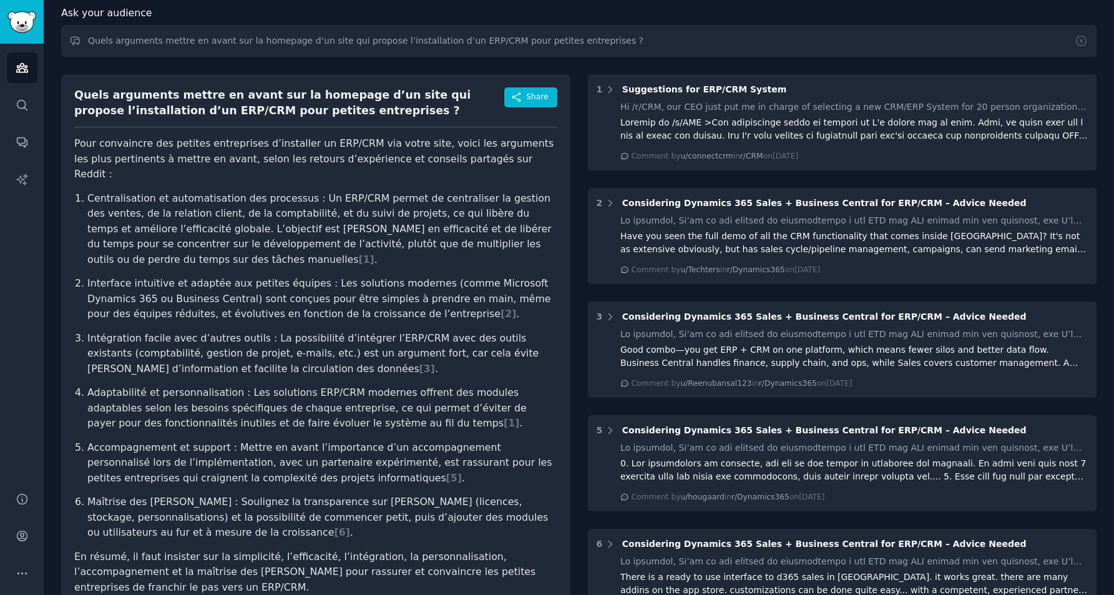
scroll to position [90, 0]
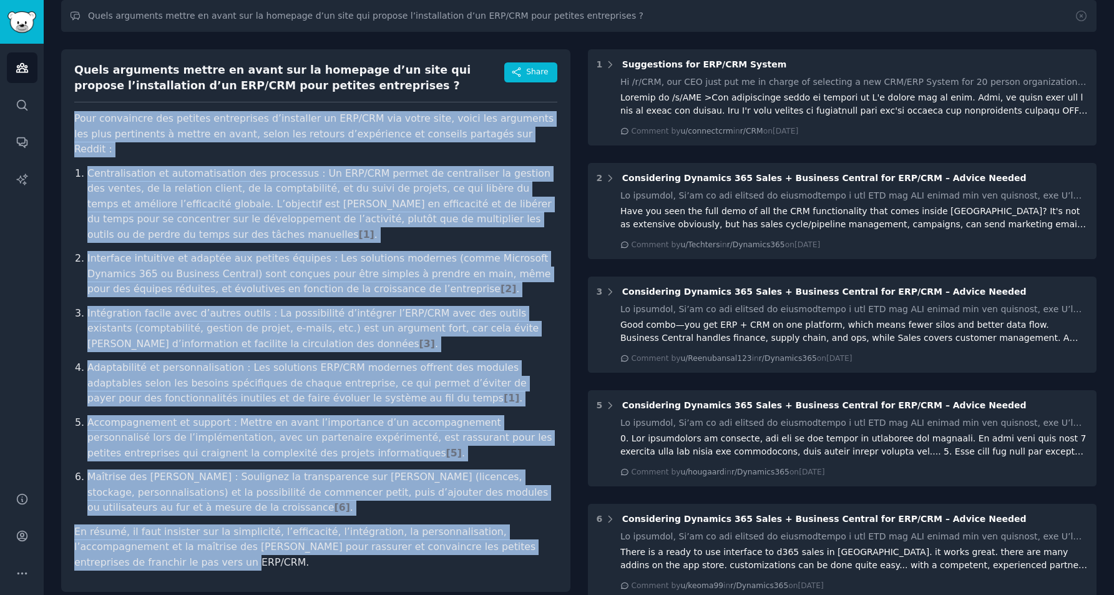
drag, startPoint x: 124, startPoint y: 545, endPoint x: 50, endPoint y: 125, distance: 425.9
click at [50, 125] on div "erp Info Edit Share Add Search Subreddits 8 Topics 127 Themes Ask Products 169 …" at bounding box center [579, 362] width 1070 height 904
copy article "Lore ipsumdolor sit ametcon adipiscinge s’doeiusmod te INC/UTL etd magna aliq, …"
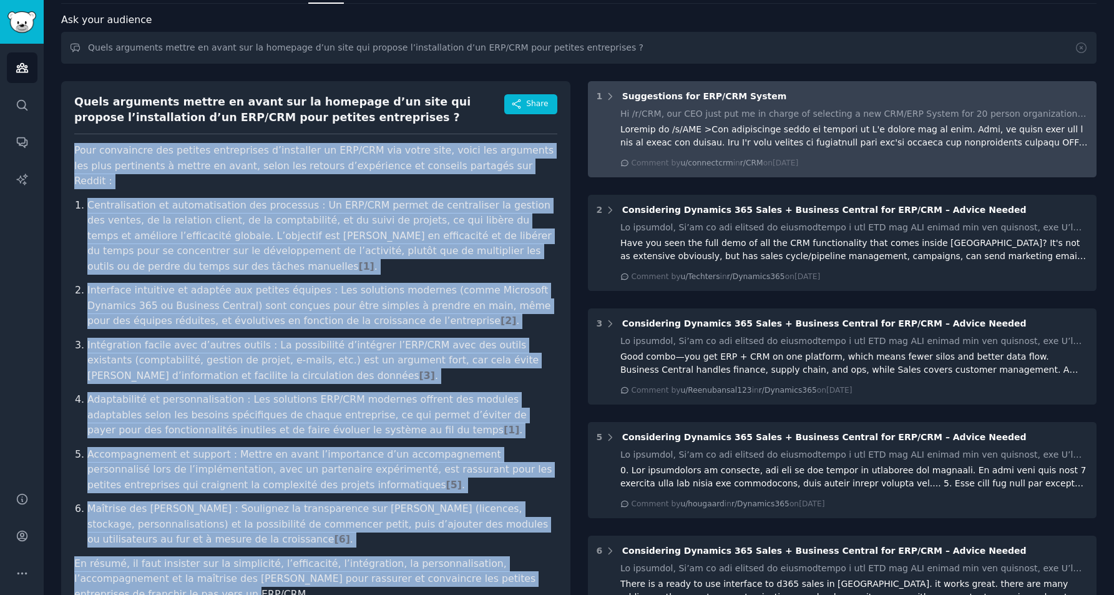
scroll to position [0, 0]
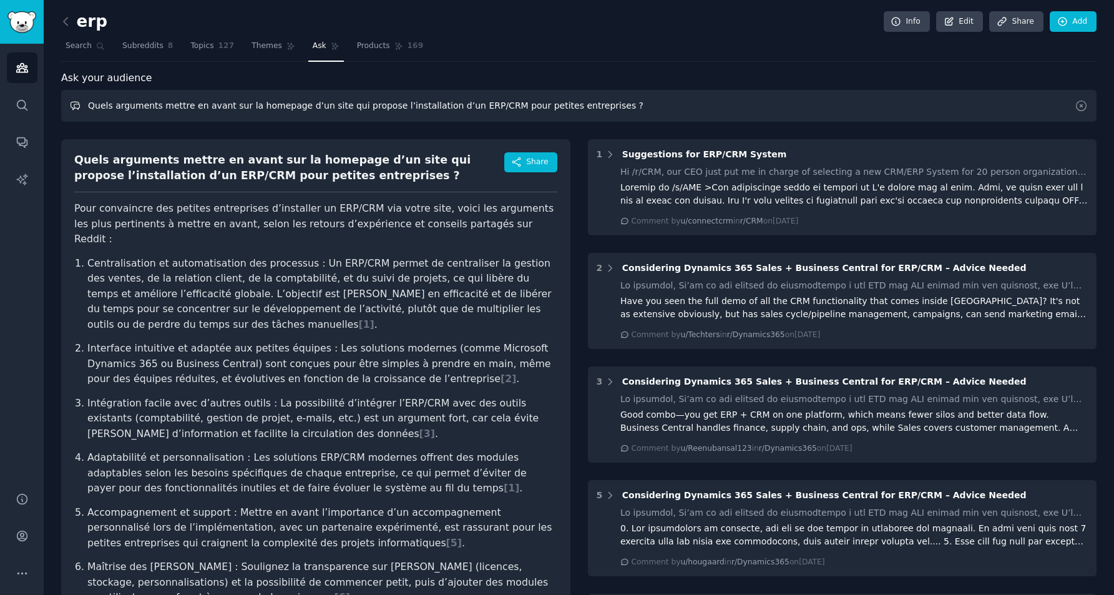
click at [566, 107] on input "Quels arguments mettre en avant sur la homepage d’un site qui propose l’install…" at bounding box center [579, 106] width 1036 height 32
paste input "sont, selon vous, les principaux points de blocage ou freins pour une petite en…"
drag, startPoint x: 416, startPoint y: 104, endPoint x: 395, endPoint y: 106, distance: 21.3
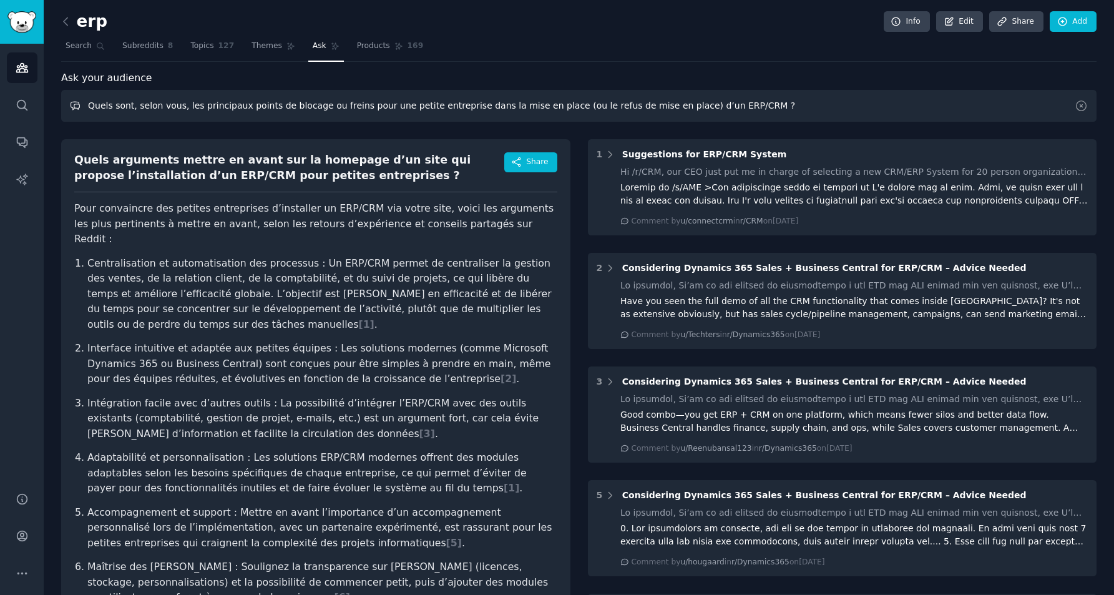
click at [395, 106] on input "Quels sont, selon vous, les principaux points de blocage ou freins pour une pet…" at bounding box center [579, 106] width 1036 height 32
click at [777, 105] on input "Quels sont, selon vous, les principaux points de blocage ou freins pour une ent…" at bounding box center [579, 106] width 1036 height 32
type input "Quels sont, selon vous, les principaux points de blocage ou freins pour une ent…"
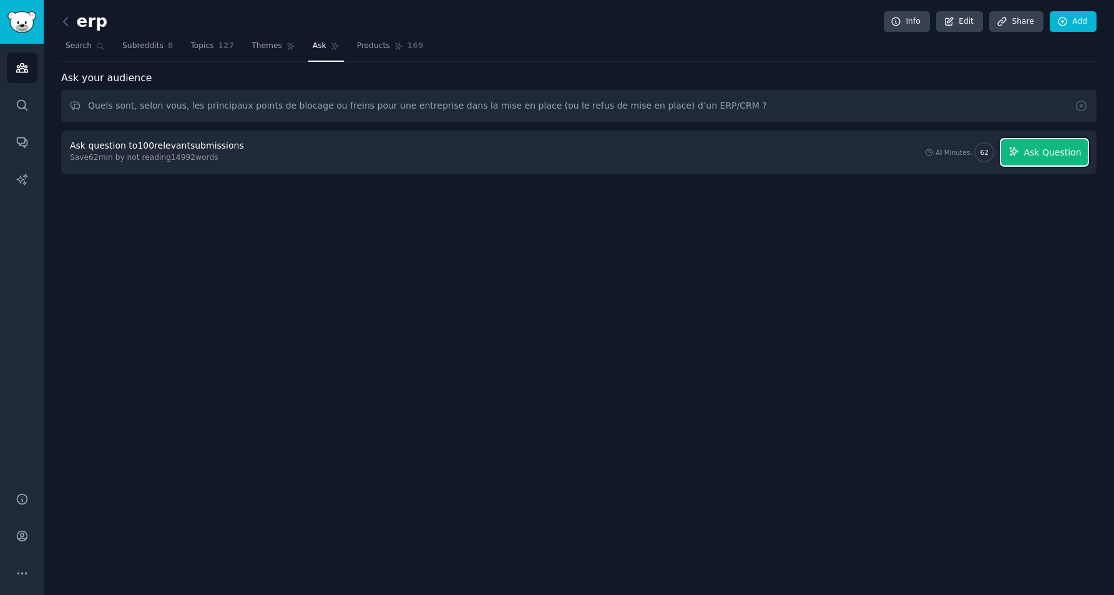
click at [1053, 149] on span "Ask Question" at bounding box center [1052, 152] width 57 height 13
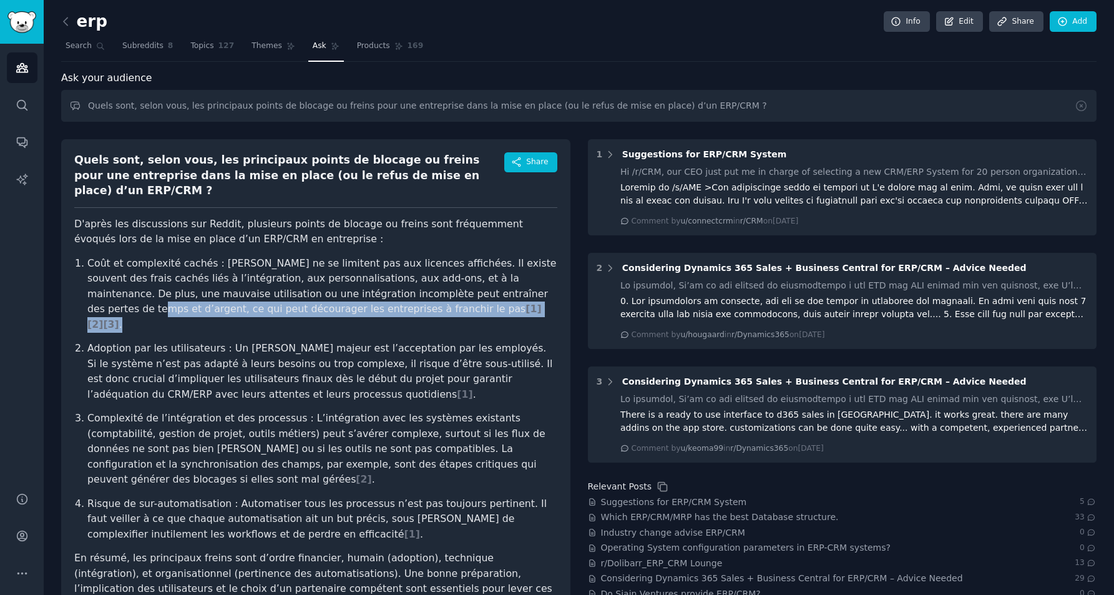
drag, startPoint x: 474, startPoint y: 278, endPoint x: 370, endPoint y: 290, distance: 105.6
click at [370, 290] on p "Coût et complexité cachés : [PERSON_NAME] ne se limitent pas aux licences affic…" at bounding box center [322, 294] width 470 height 77
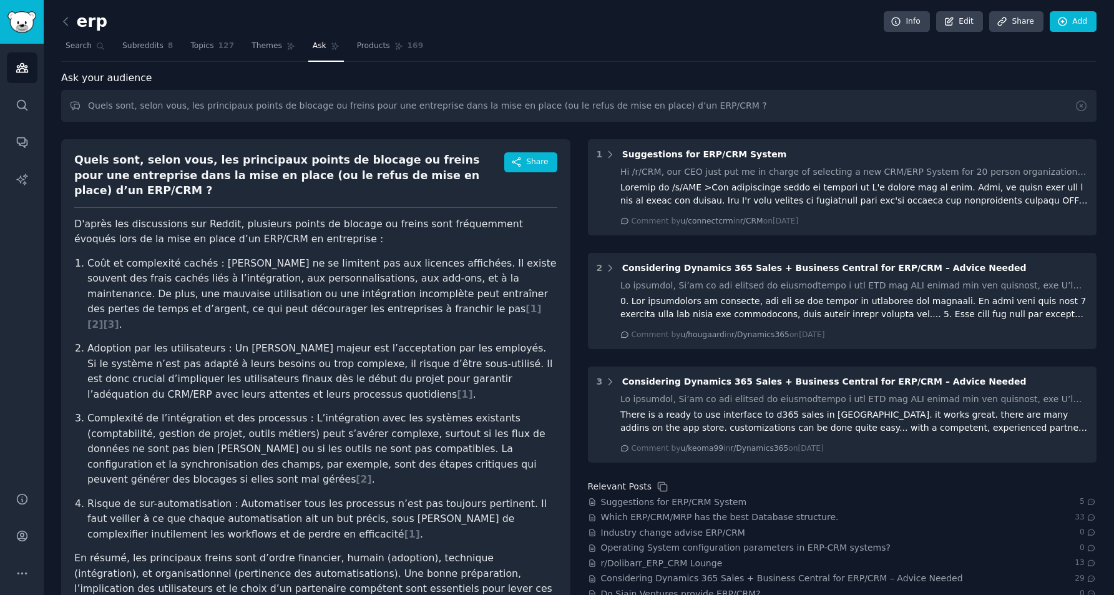
click at [397, 341] on p "Adoption par les utilisateurs : Un [PERSON_NAME] majeur est l’acceptation par l…" at bounding box center [322, 371] width 470 height 61
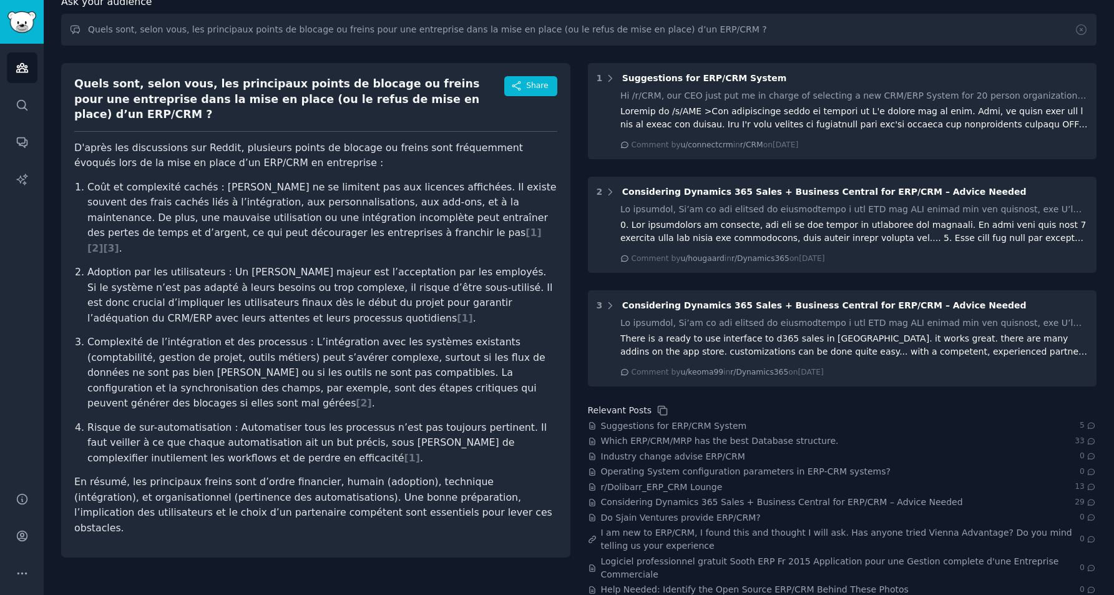
scroll to position [82, 0]
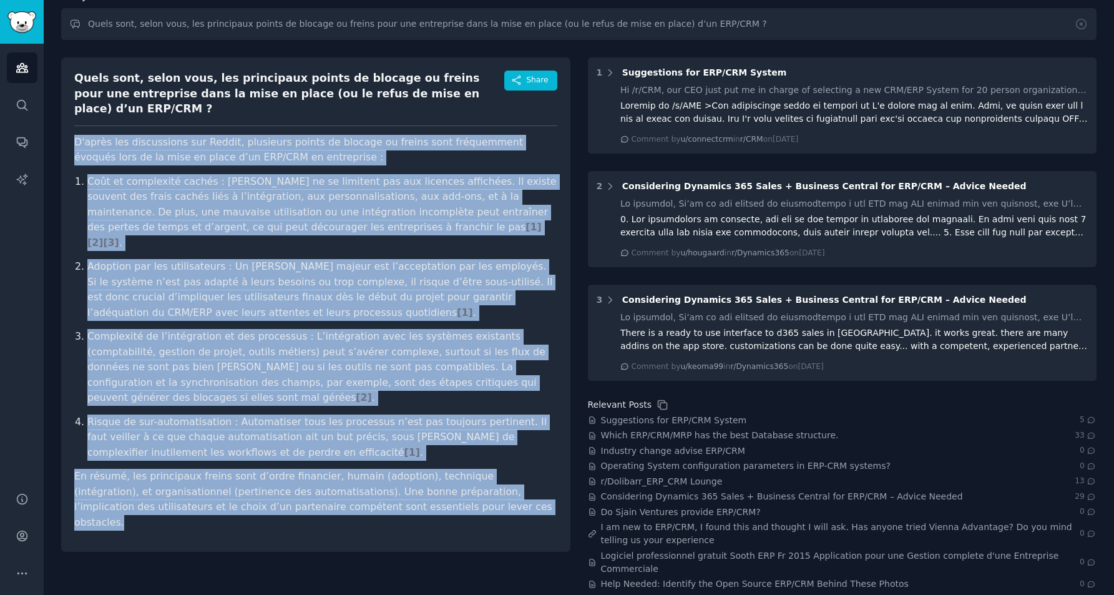
drag, startPoint x: 418, startPoint y: 466, endPoint x: 71, endPoint y: 120, distance: 489.9
click at [71, 120] on div "Quels sont, selon vous, les principaux points de blocage ou freins pour une ent…" at bounding box center [315, 304] width 509 height 494
copy article "L'ipsum dol sitametcons adi Elitse, doeiusmod tempor in utlabor et dolore magn …"
click at [16, 69] on icon "Sidebar" at bounding box center [22, 67] width 13 height 13
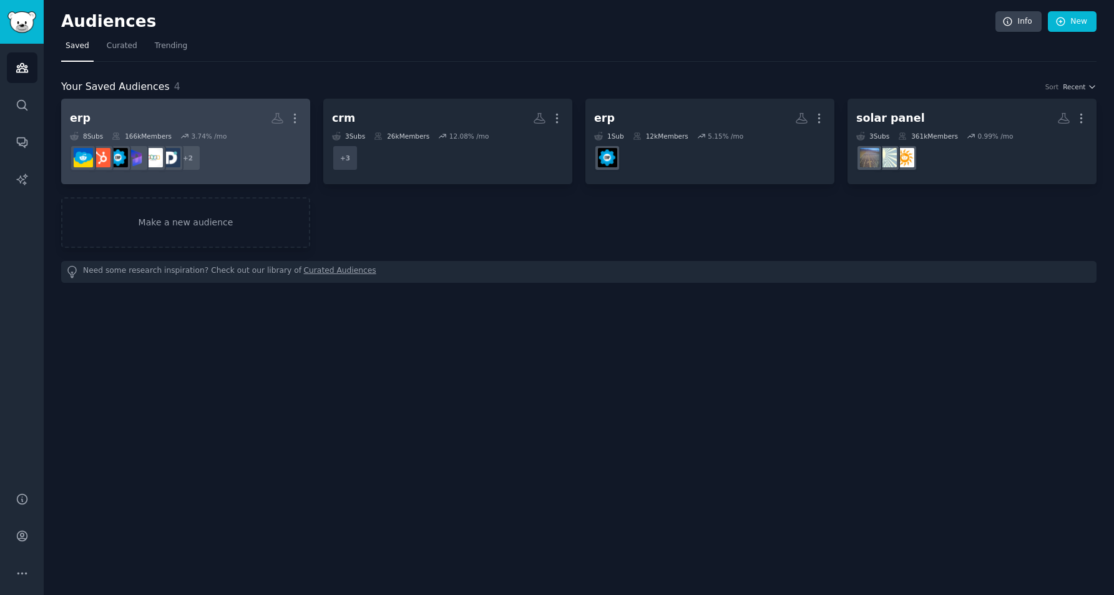
click at [193, 118] on h2 "erp More" at bounding box center [186, 118] width 232 height 22
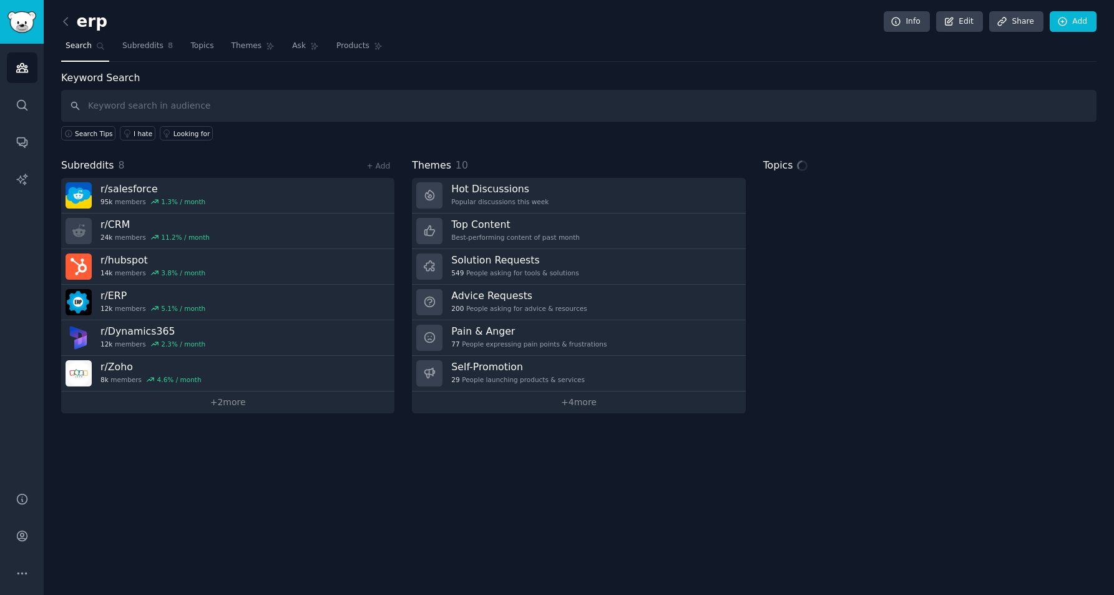
click at [280, 52] on nav "Search Subreddits 8 Topics Themes Ask Products" at bounding box center [579, 49] width 1036 height 26
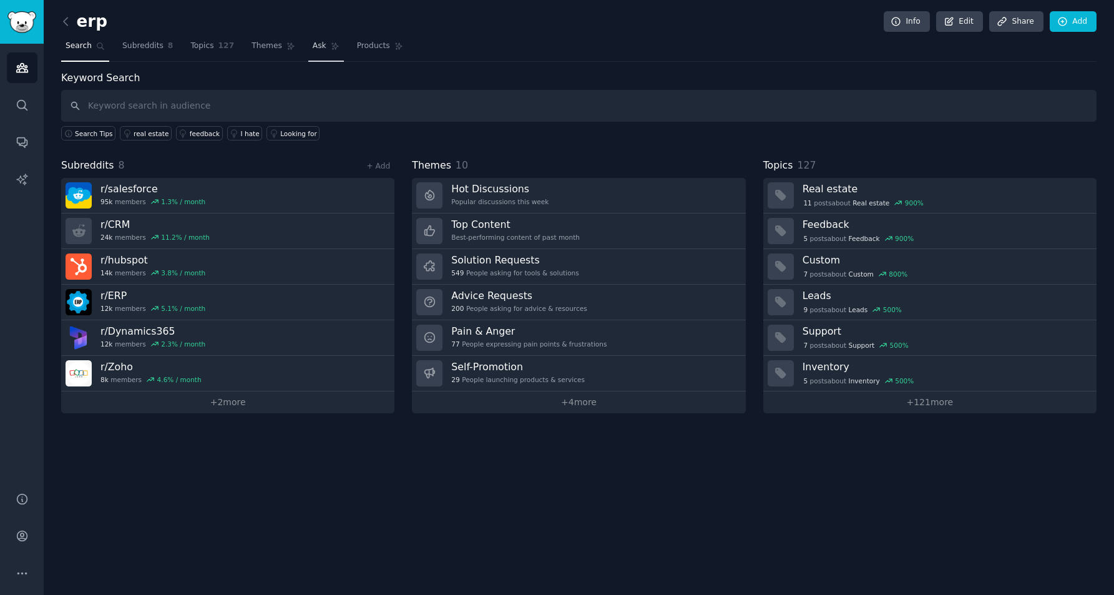
click at [308, 51] on link "Ask" at bounding box center [326, 49] width 36 height 26
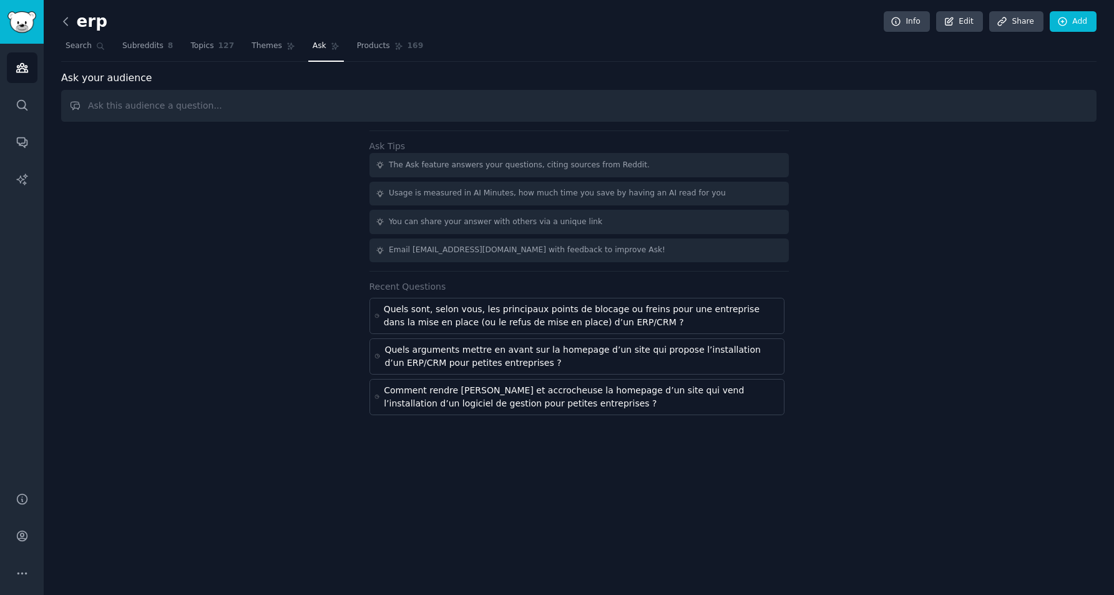
click at [64, 24] on icon at bounding box center [65, 21] width 13 height 13
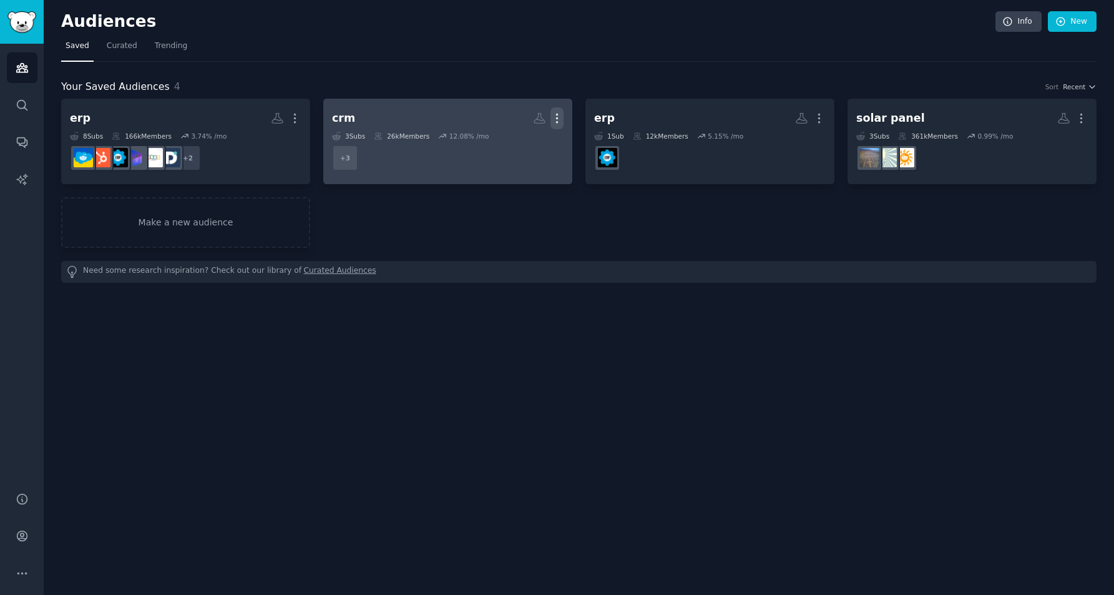
click at [558, 119] on icon "button" at bounding box center [557, 118] width 13 height 13
click at [509, 148] on div "Delete" at bounding box center [514, 145] width 59 height 26
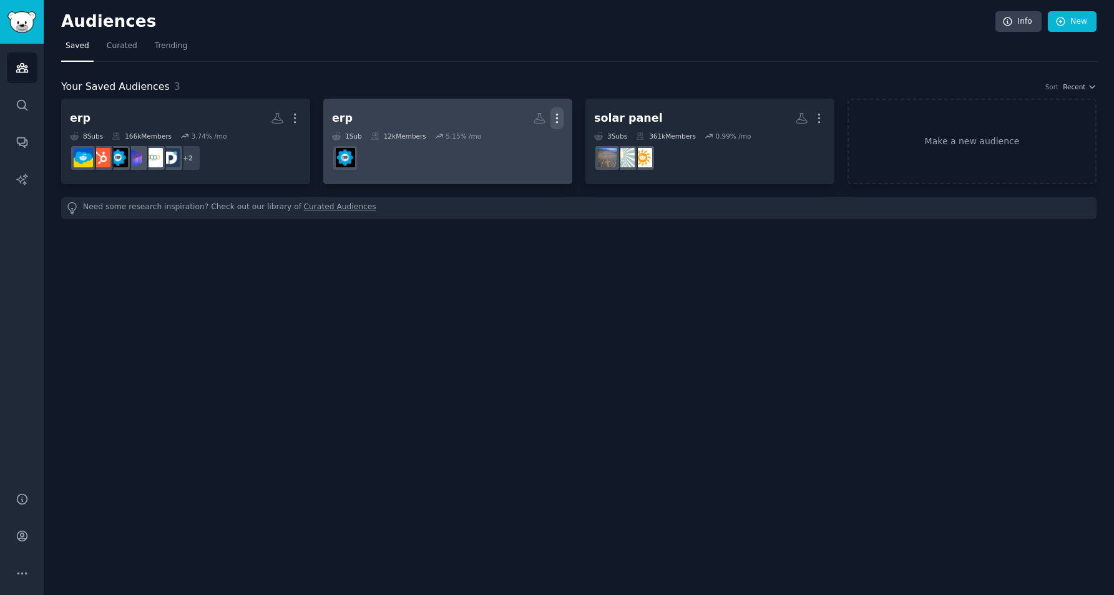
click at [557, 117] on icon "button" at bounding box center [557, 118] width 1 height 9
click at [524, 147] on p "Delete" at bounding box center [523, 144] width 29 height 13
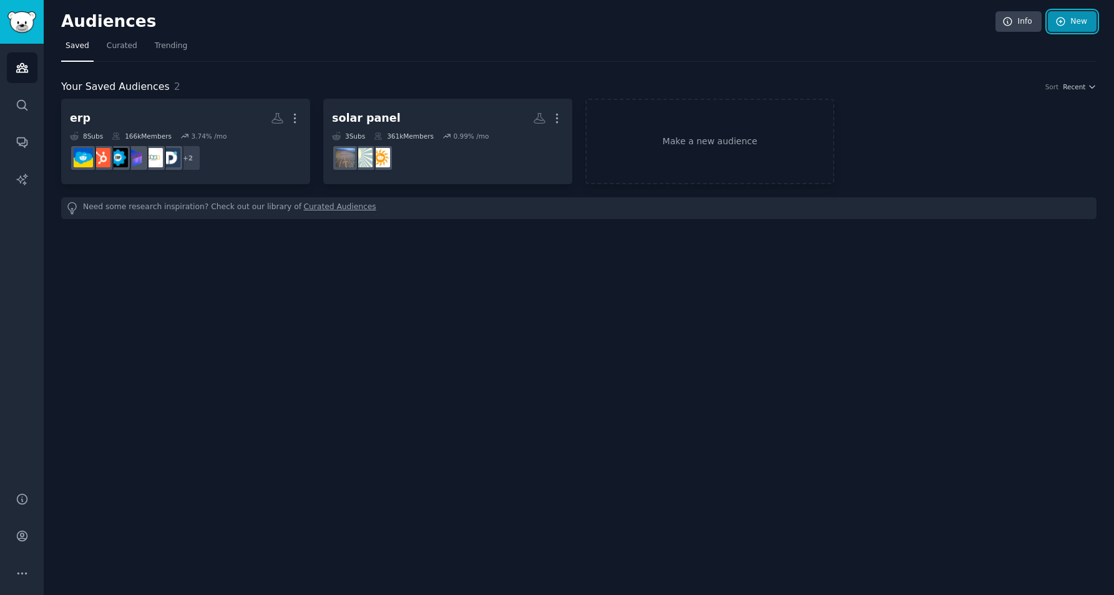
click at [1080, 18] on link "New" at bounding box center [1072, 21] width 49 height 21
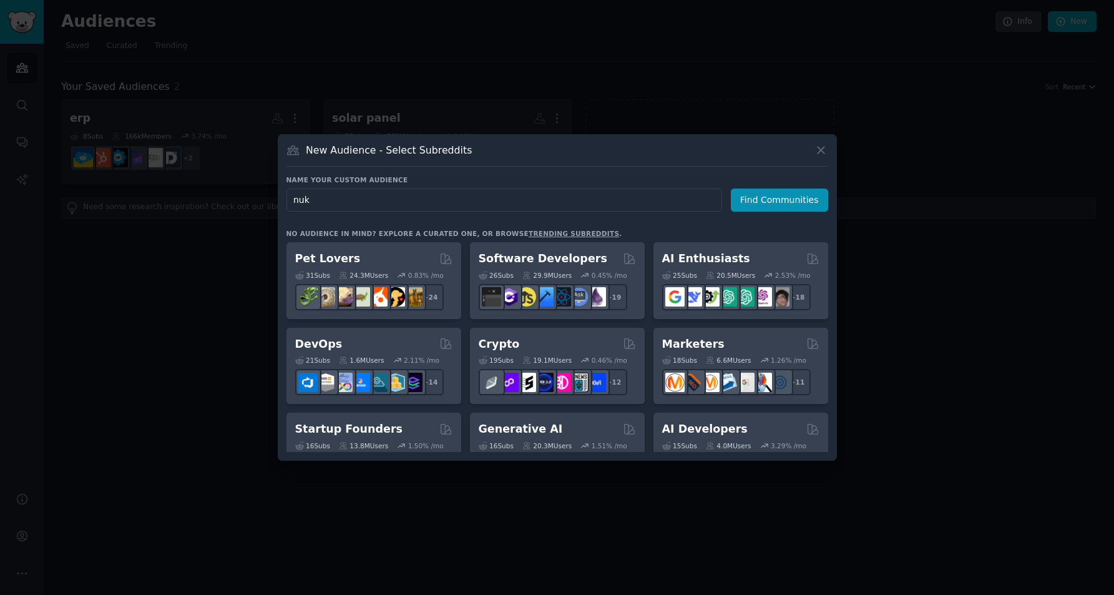
type input "nuki"
click button "Find Communities" at bounding box center [779, 200] width 97 height 23
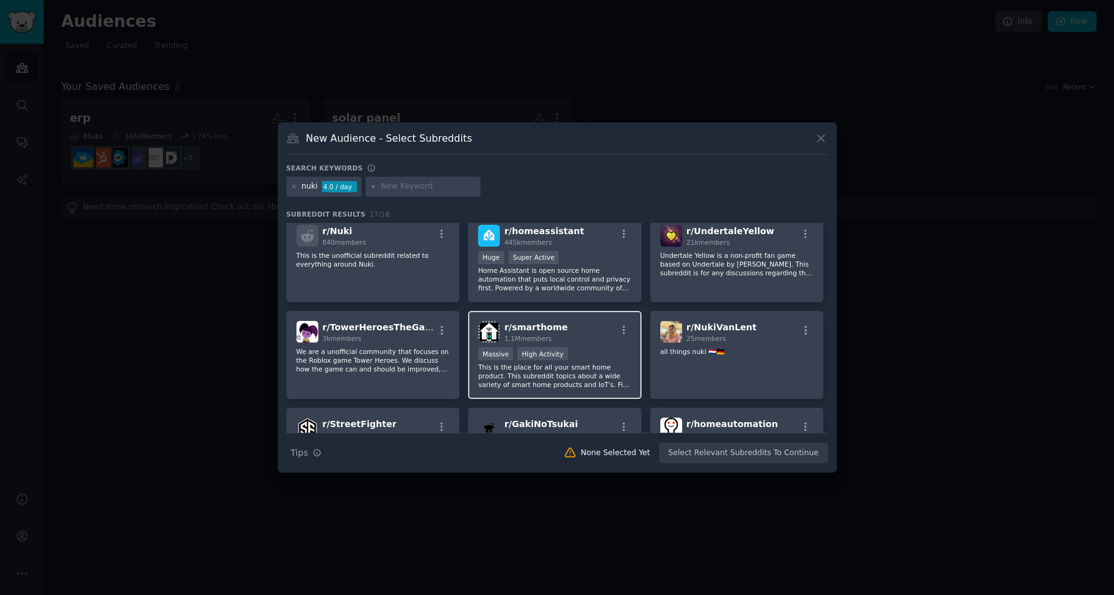
scroll to position [18, 0]
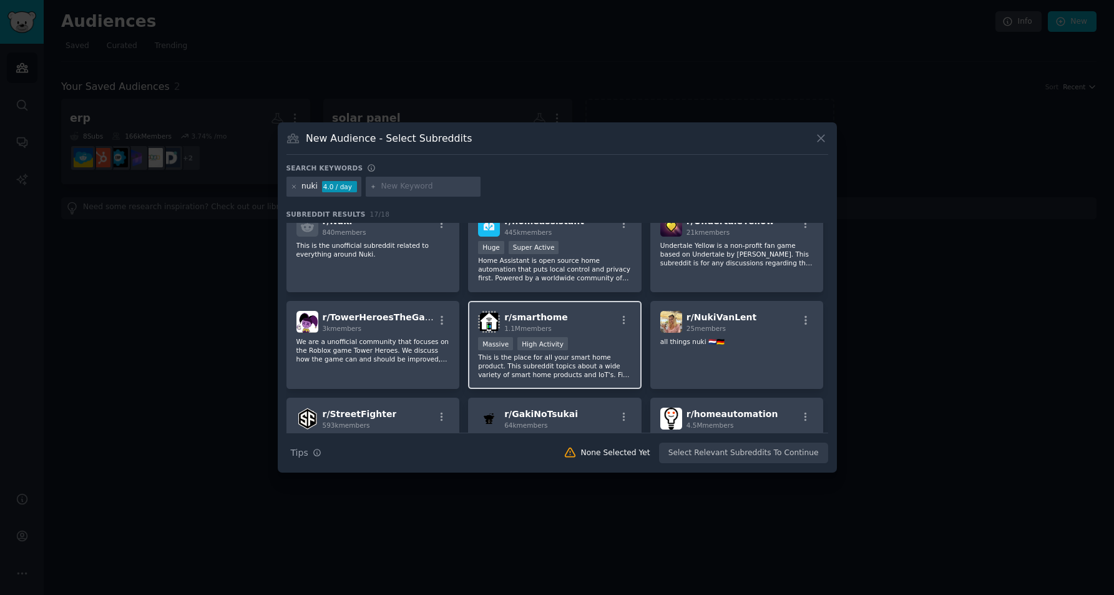
click at [578, 326] on div "r/ smarthome 1.1M members" at bounding box center [555, 322] width 154 height 22
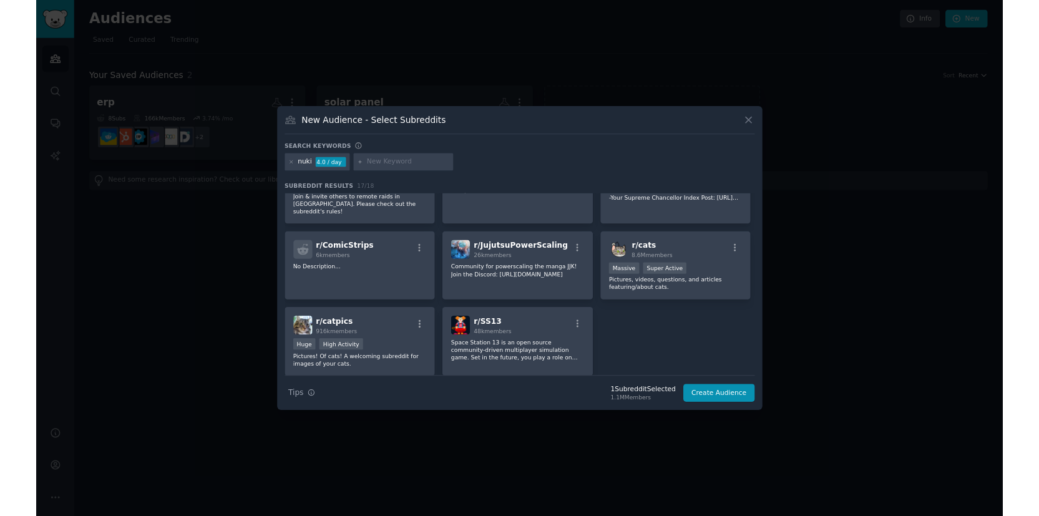
scroll to position [364, 0]
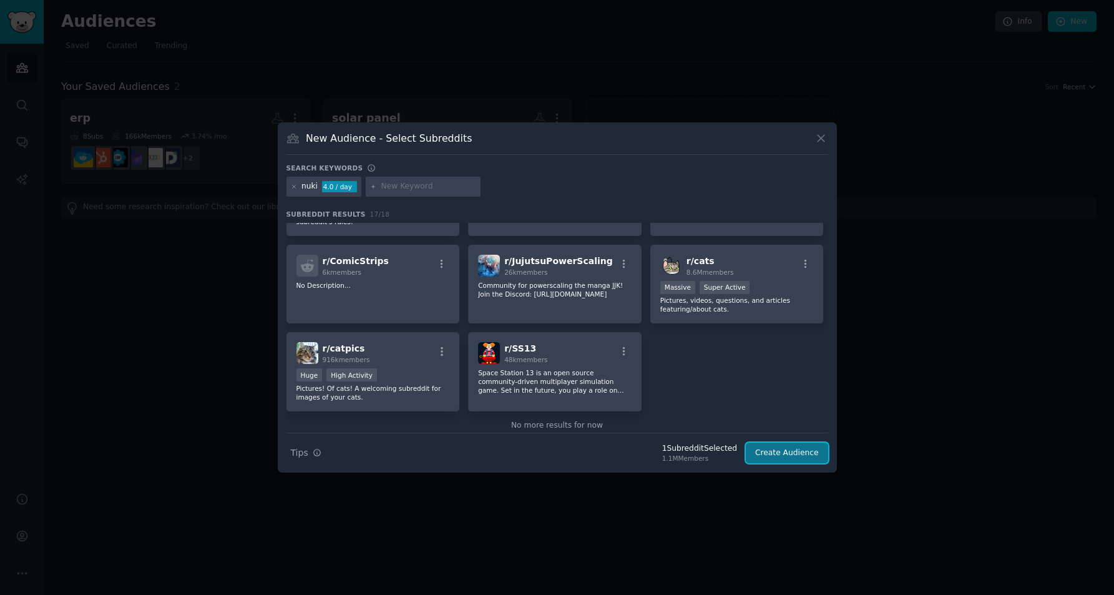
click at [781, 451] on button "Create Audience" at bounding box center [787, 453] width 82 height 21
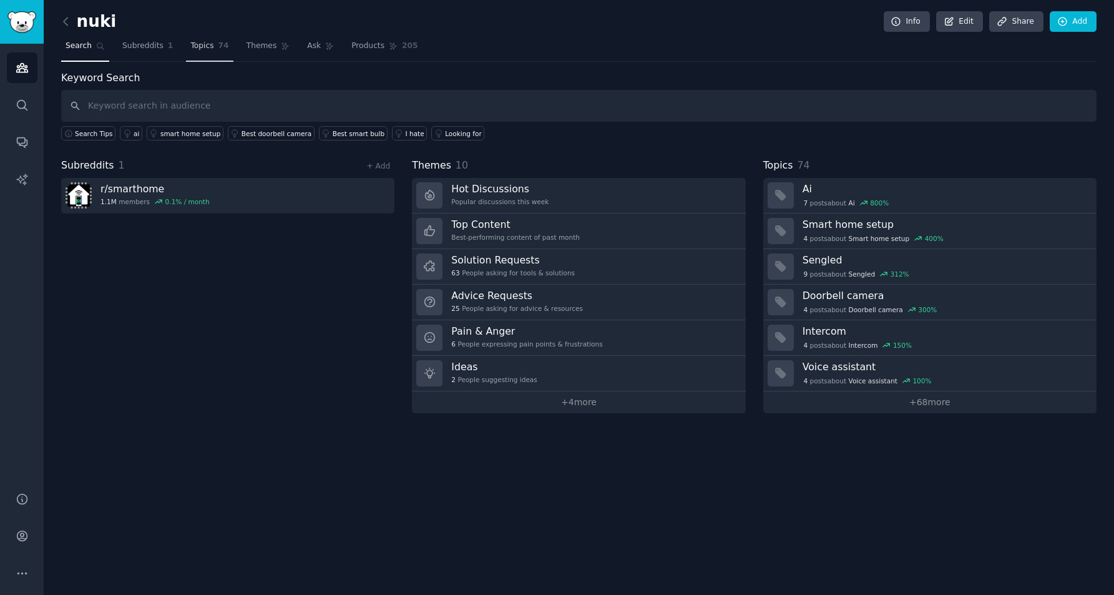
click at [197, 46] on span "Topics" at bounding box center [201, 46] width 23 height 11
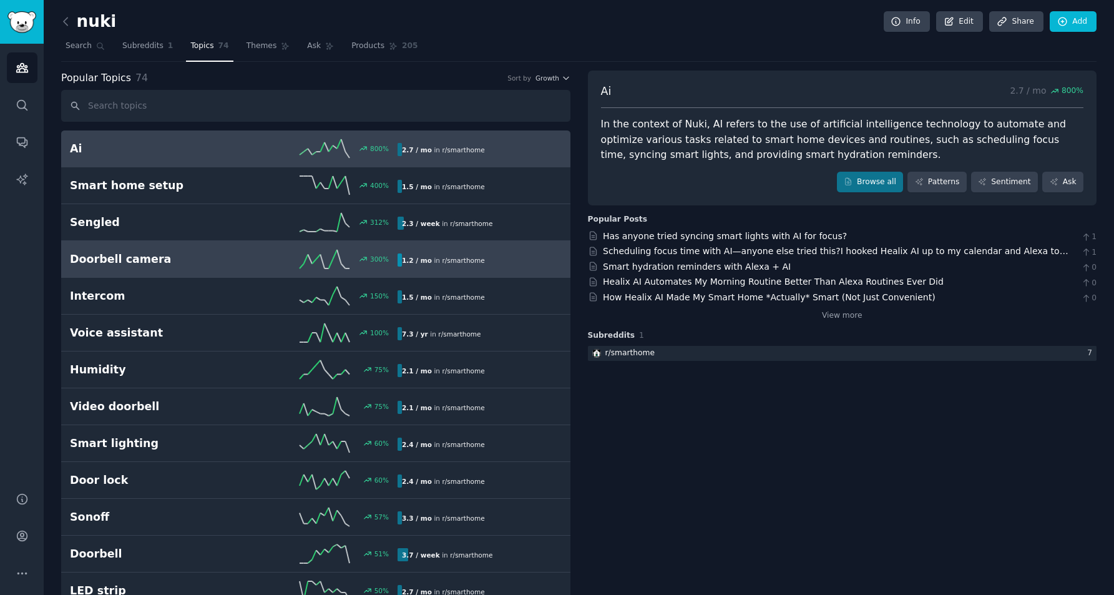
click at [252, 260] on div "300 %" at bounding box center [316, 259] width 164 height 19
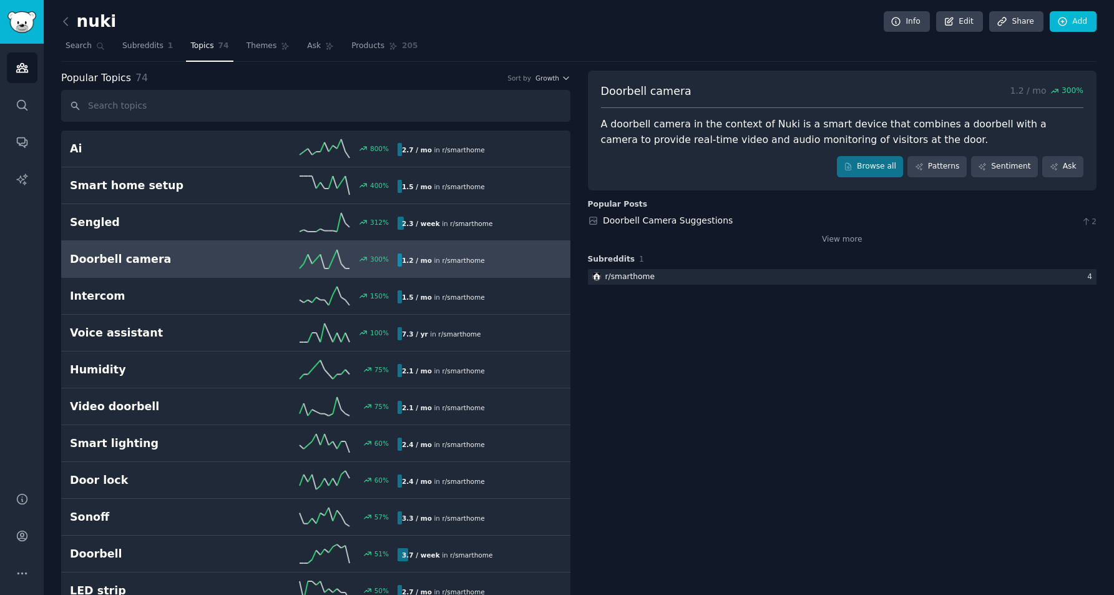
click at [403, 261] on b "1.2 / mo" at bounding box center [417, 260] width 30 height 7
click at [648, 222] on link "Doorbell Camera Suggestions" at bounding box center [668, 220] width 130 height 10
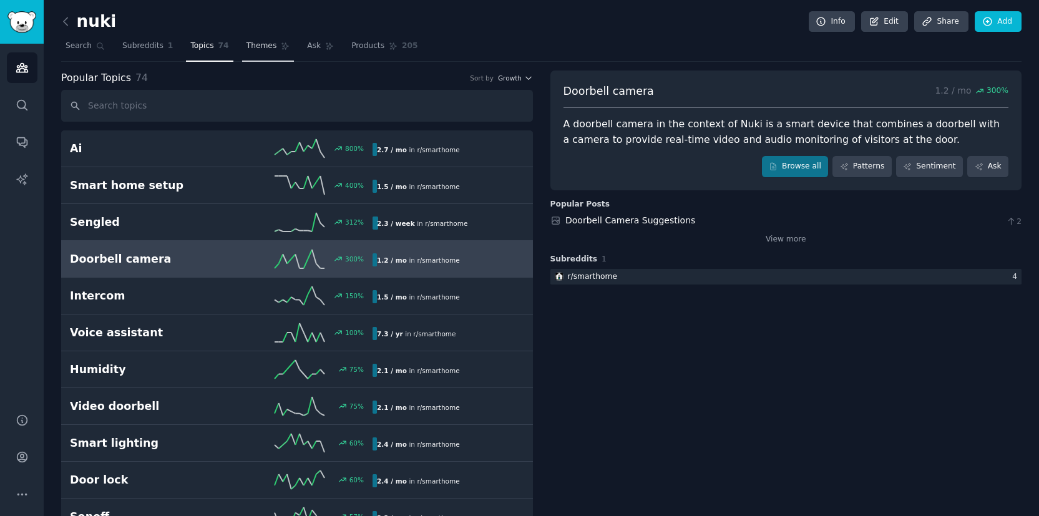
click at [257, 51] on span "Themes" at bounding box center [262, 46] width 31 height 11
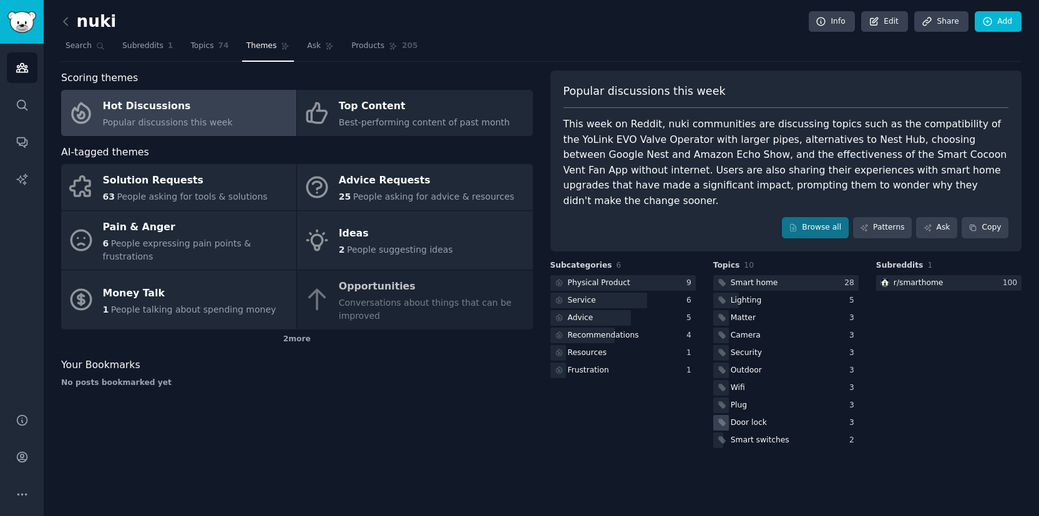
click at [765, 415] on div "Door lock" at bounding box center [741, 423] width 56 height 16
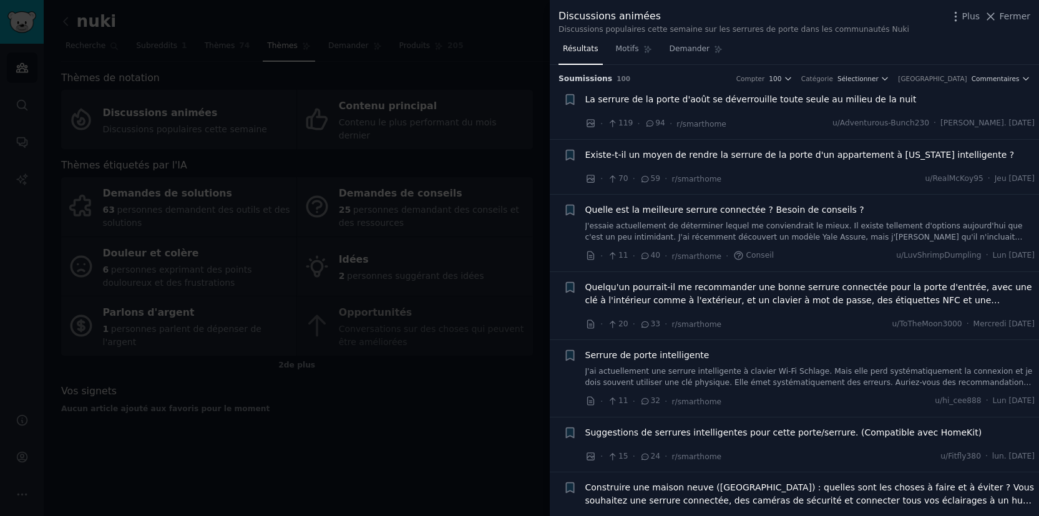
click at [762, 181] on div "· 70 · 59 · r/smarthome u/RealMcKoy95 · Jeu [DATE]" at bounding box center [810, 178] width 450 height 13
click at [753, 208] on font "Quelle est la meilleure serrure connectée ? Besoin de conseils ?" at bounding box center [724, 210] width 279 height 10
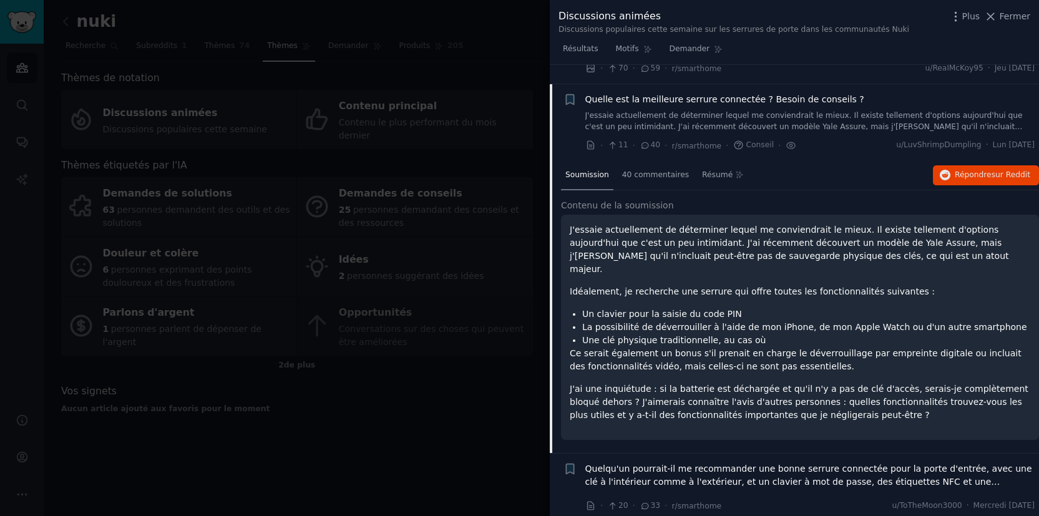
scroll to position [130, 0]
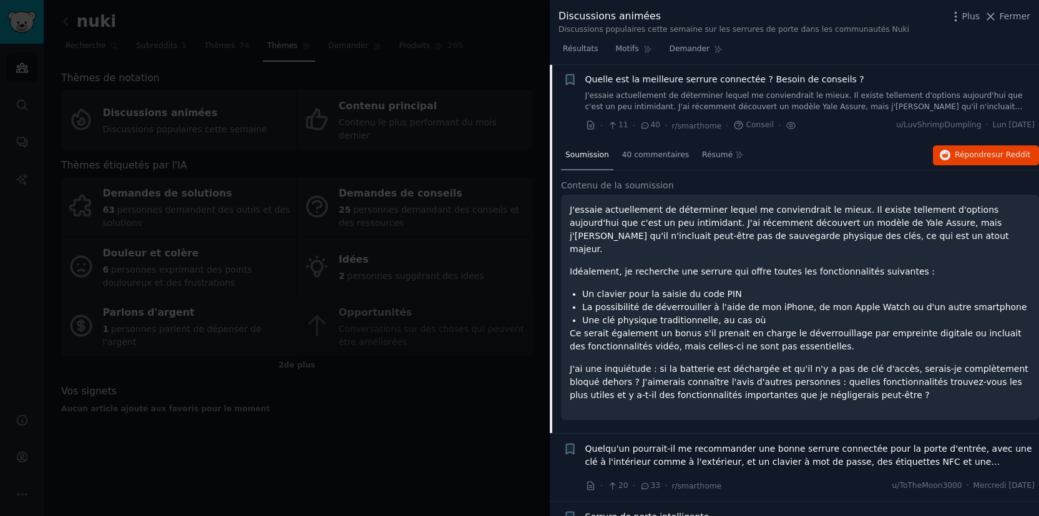
click at [491, 131] on div at bounding box center [519, 258] width 1039 height 516
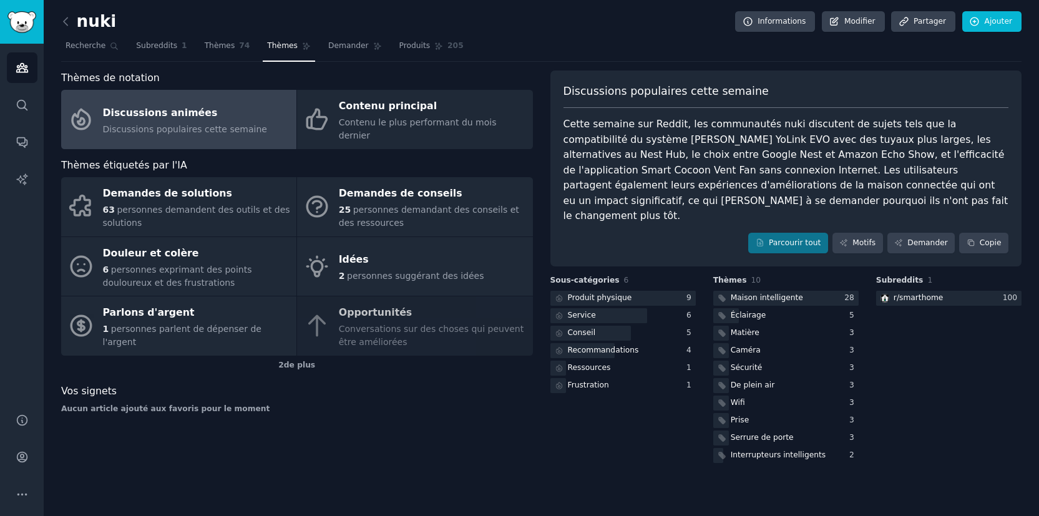
click at [414, 34] on div "nuki Informations Modifier Partager Ajouter" at bounding box center [541, 24] width 961 height 26
click at [411, 48] on font "Produits" at bounding box center [414, 45] width 31 height 9
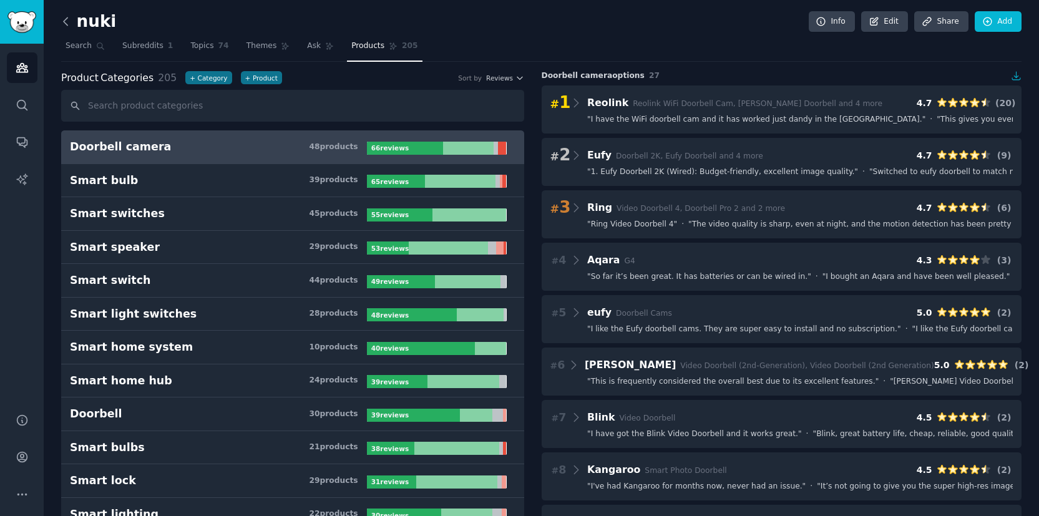
click at [67, 19] on icon at bounding box center [65, 21] width 13 height 13
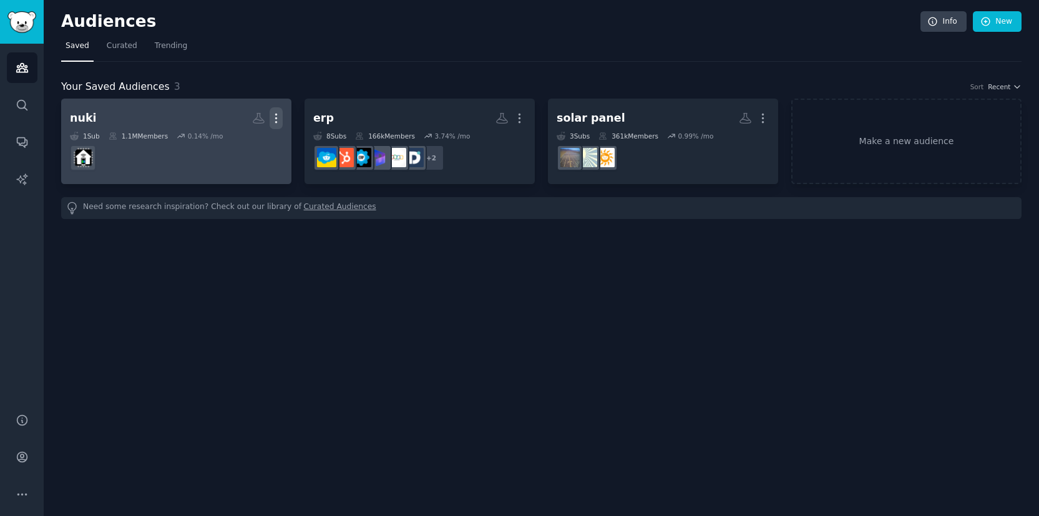
click at [277, 116] on icon "button" at bounding box center [276, 118] width 13 height 13
click at [243, 142] on p "Delete" at bounding box center [242, 144] width 29 height 13
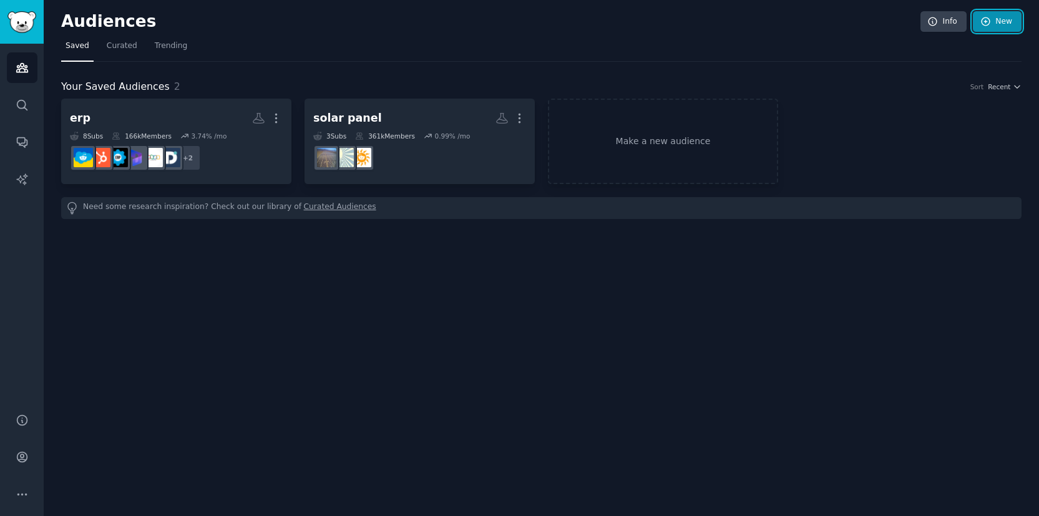
click at [996, 25] on link "New" at bounding box center [997, 21] width 49 height 21
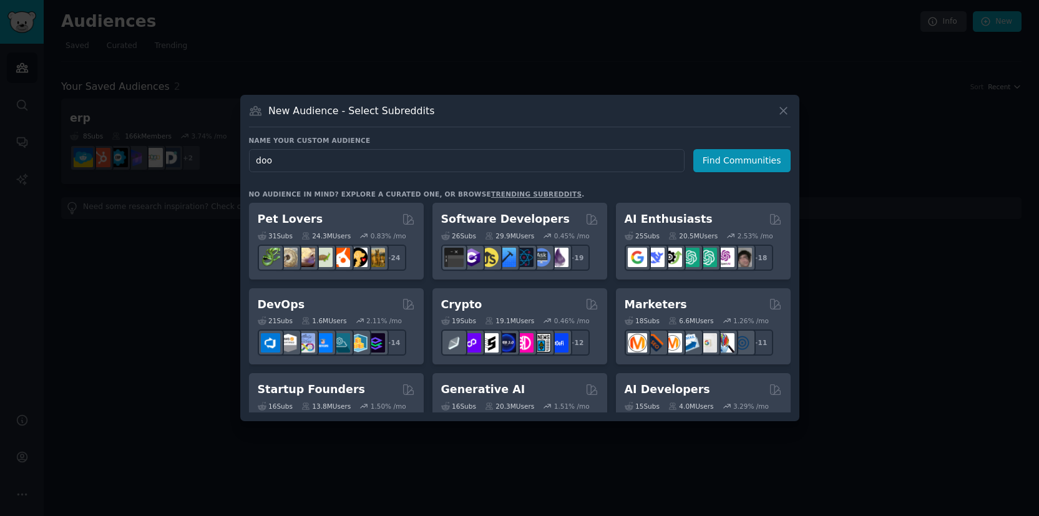
type input "door"
click button "Find Communities" at bounding box center [741, 160] width 97 height 23
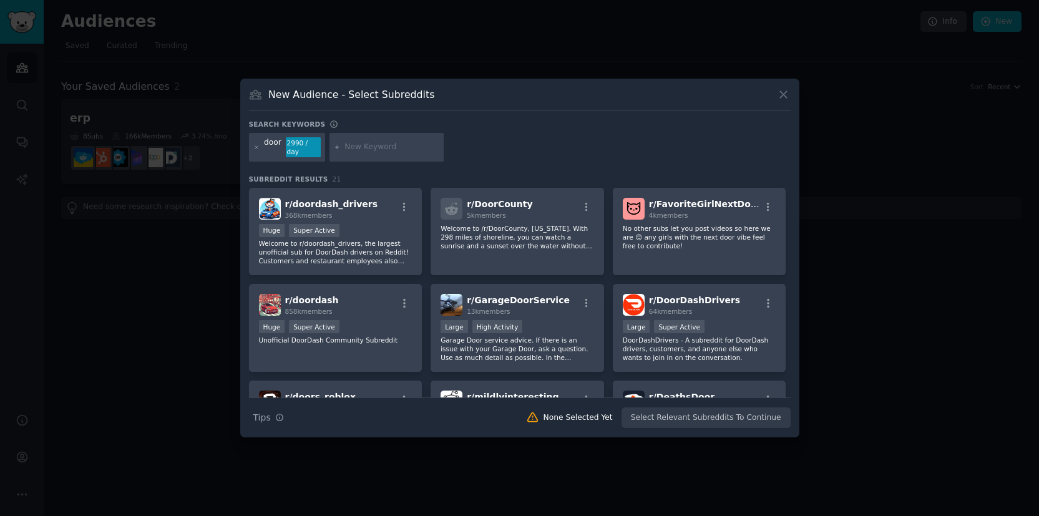
click at [835, 85] on div at bounding box center [519, 258] width 1039 height 516
